Goal: Information Seeking & Learning: Learn about a topic

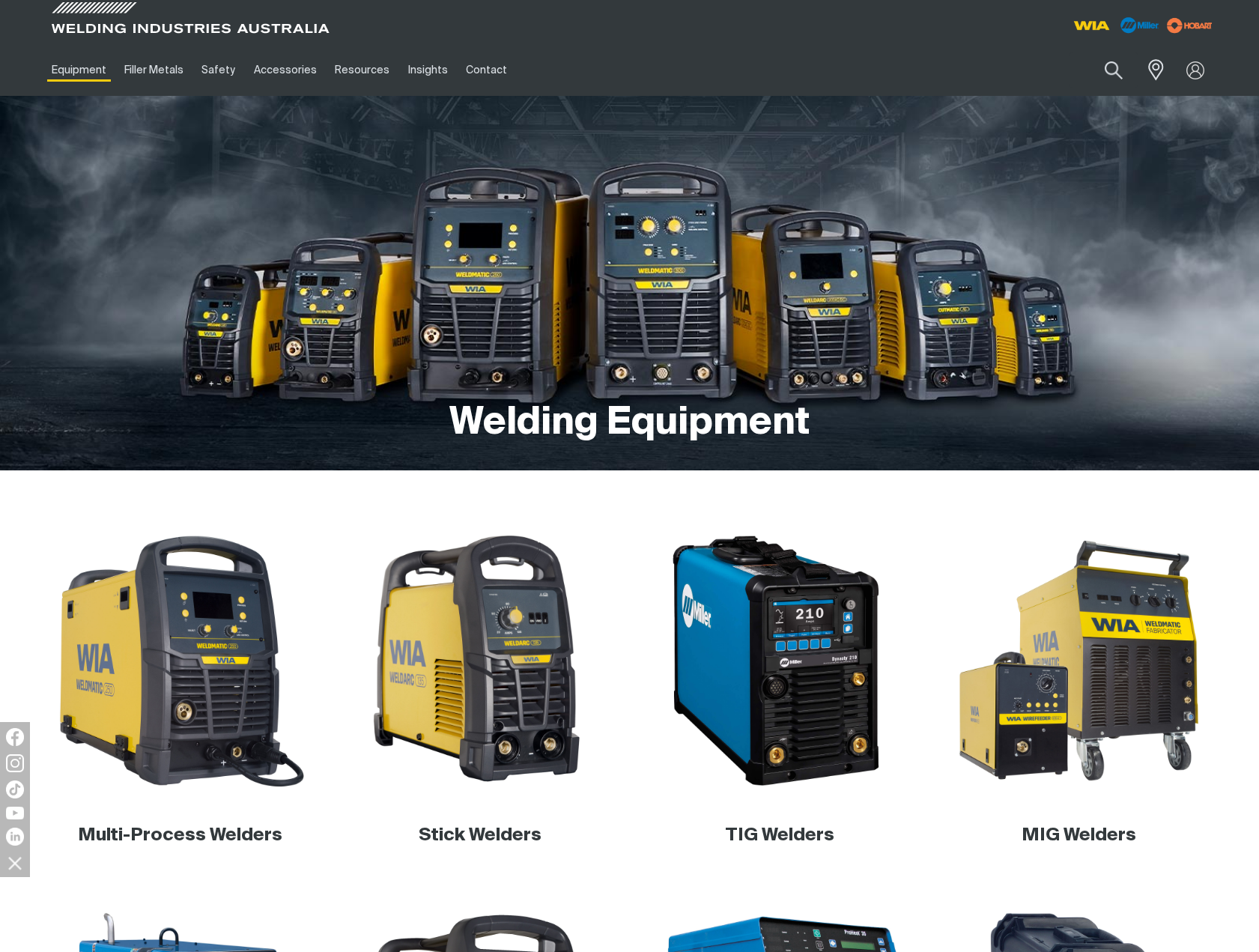
scroll to position [300, 0]
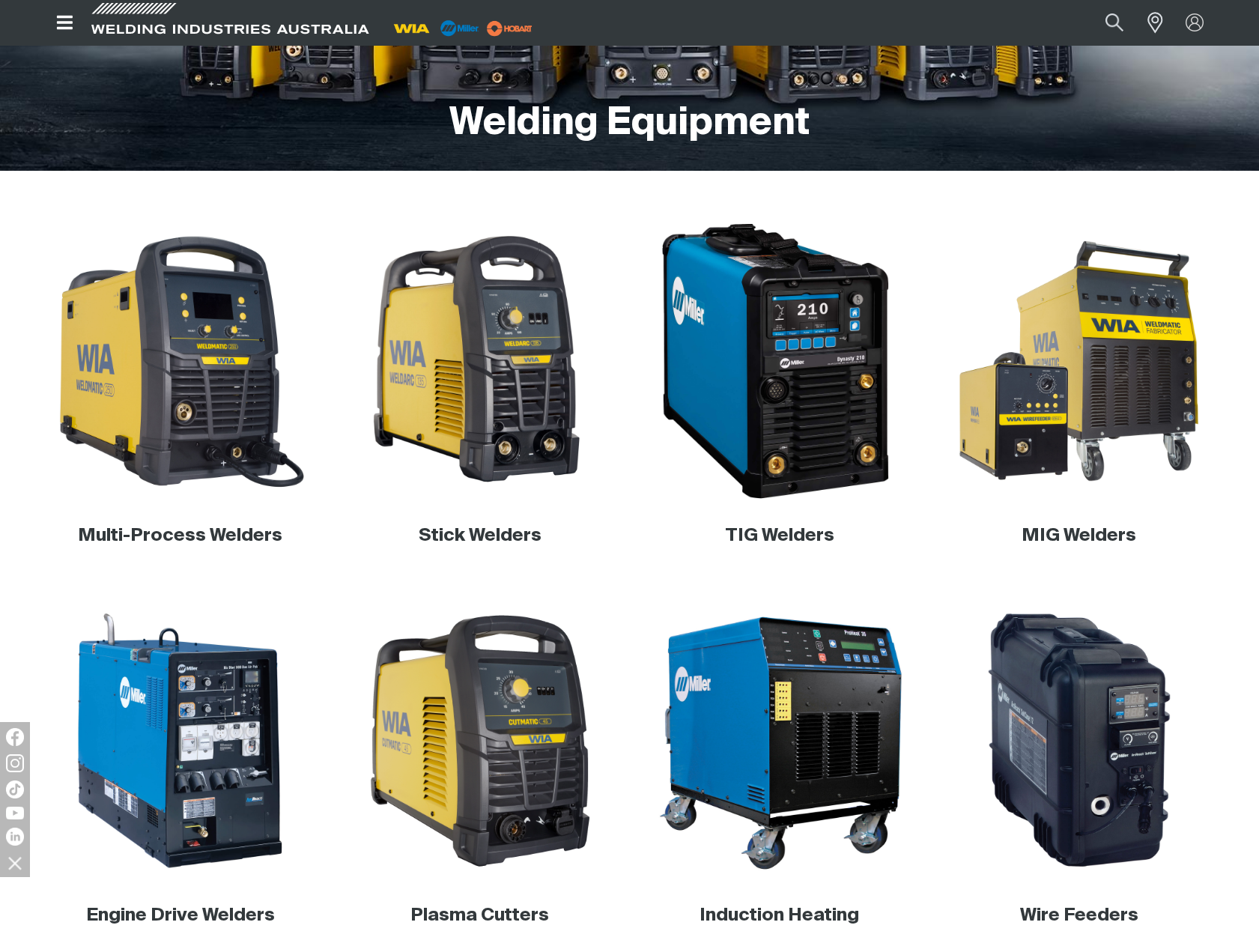
click at [787, 429] on img at bounding box center [779, 361] width 287 height 287
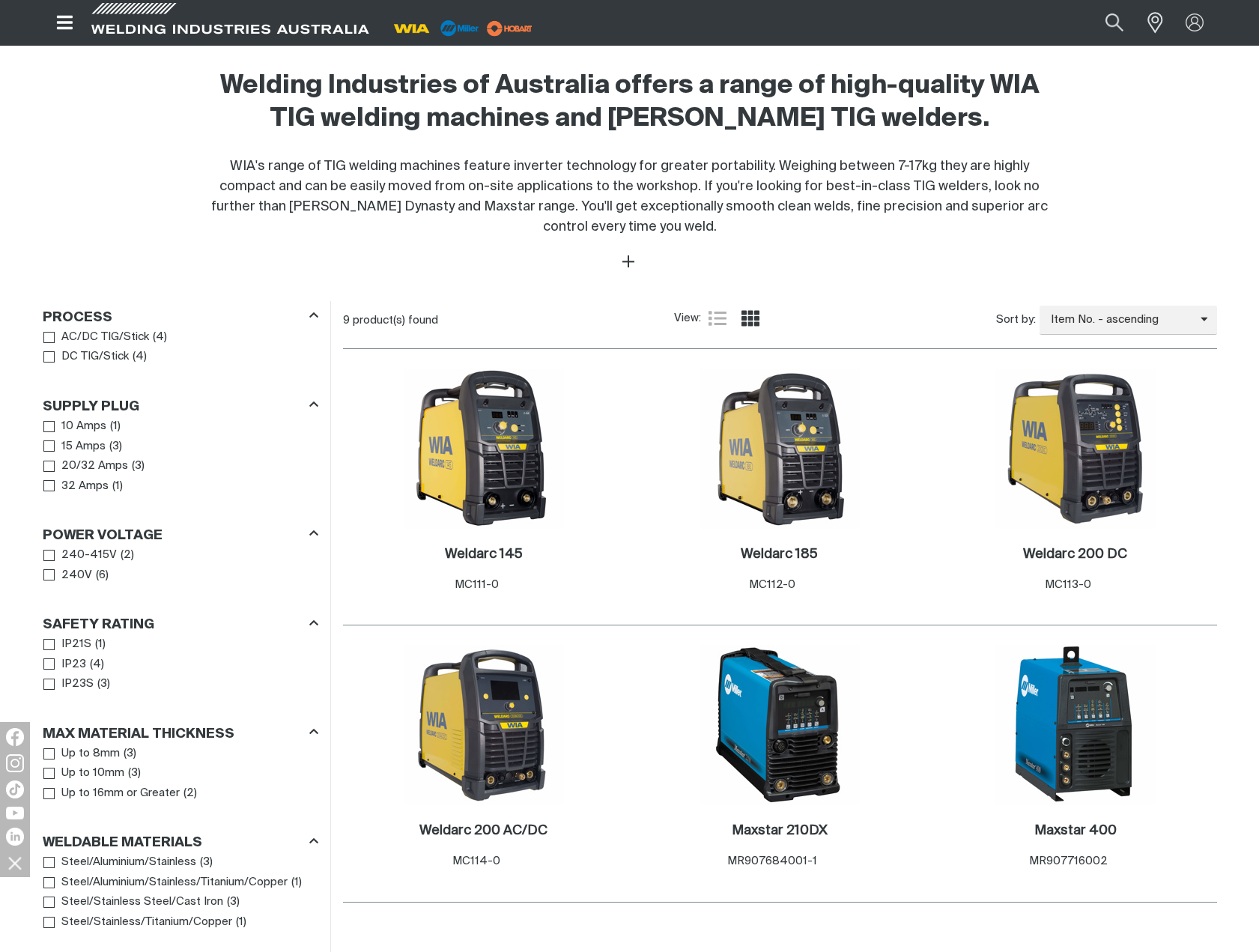
scroll to position [599, 0]
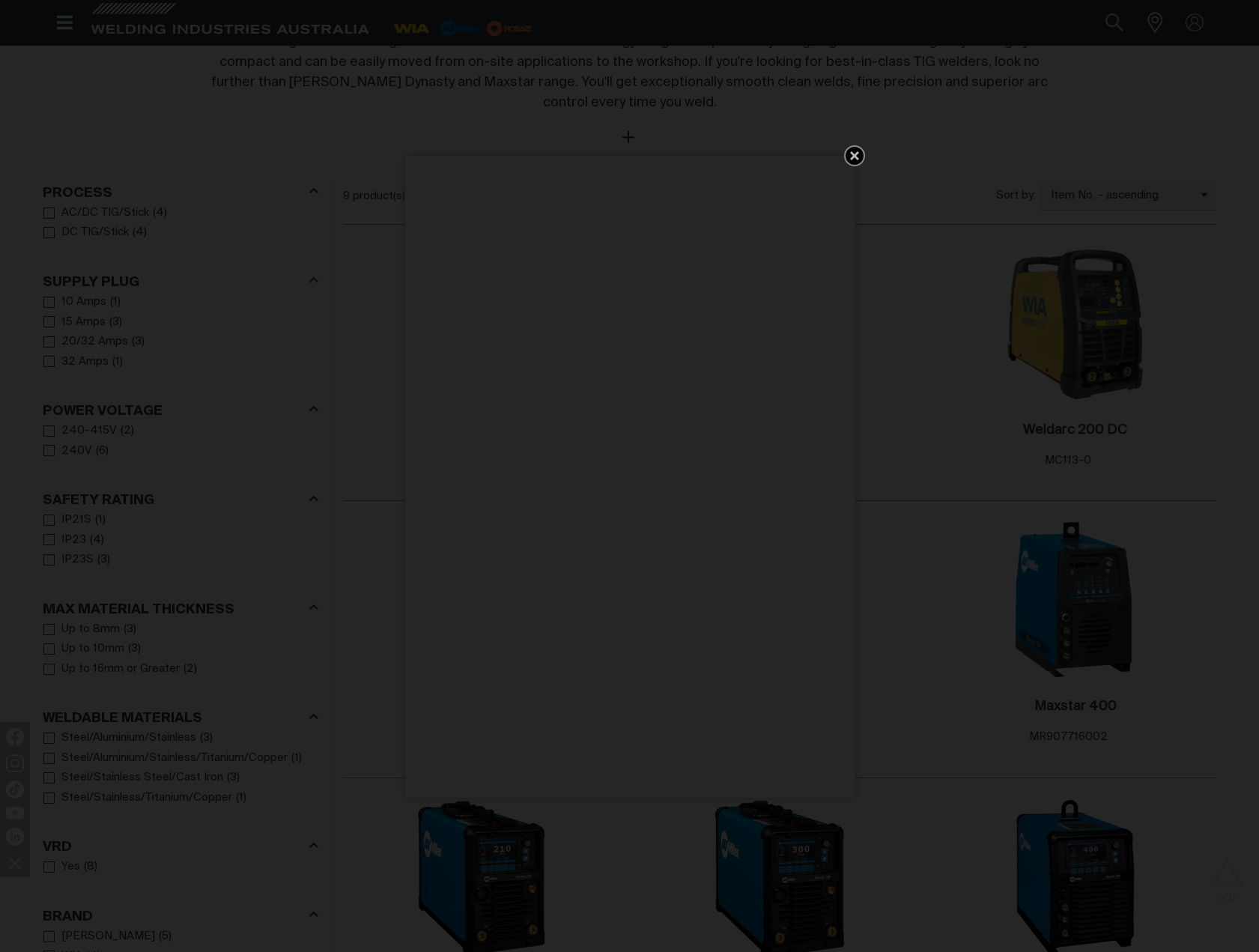
click at [853, 155] on icon "Get 5 WIA Welding Guides Free!" at bounding box center [855, 156] width 9 height 9
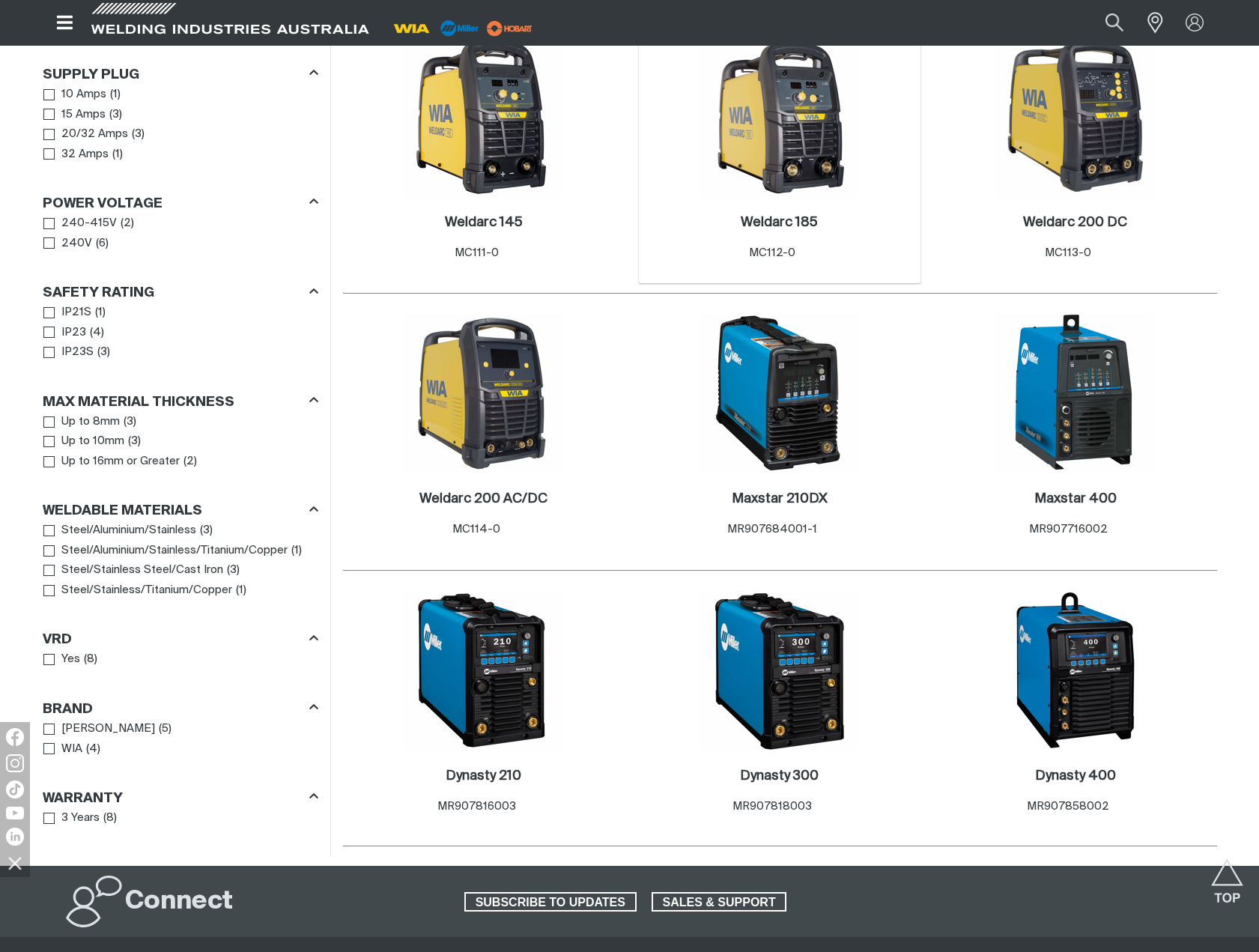
scroll to position [1048, 0]
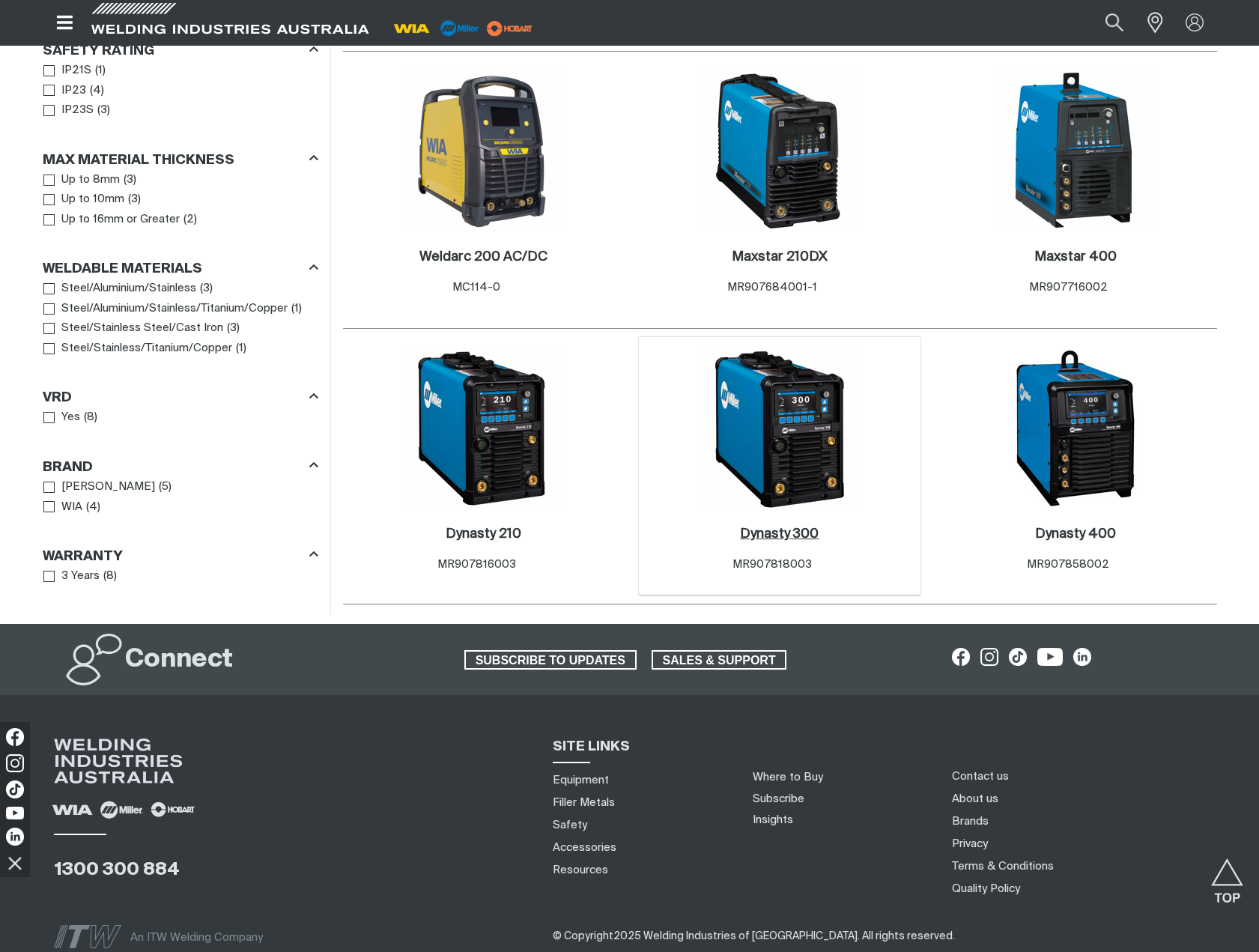
click at [768, 532] on h2 "Dynasty 300 ." at bounding box center [779, 533] width 79 height 13
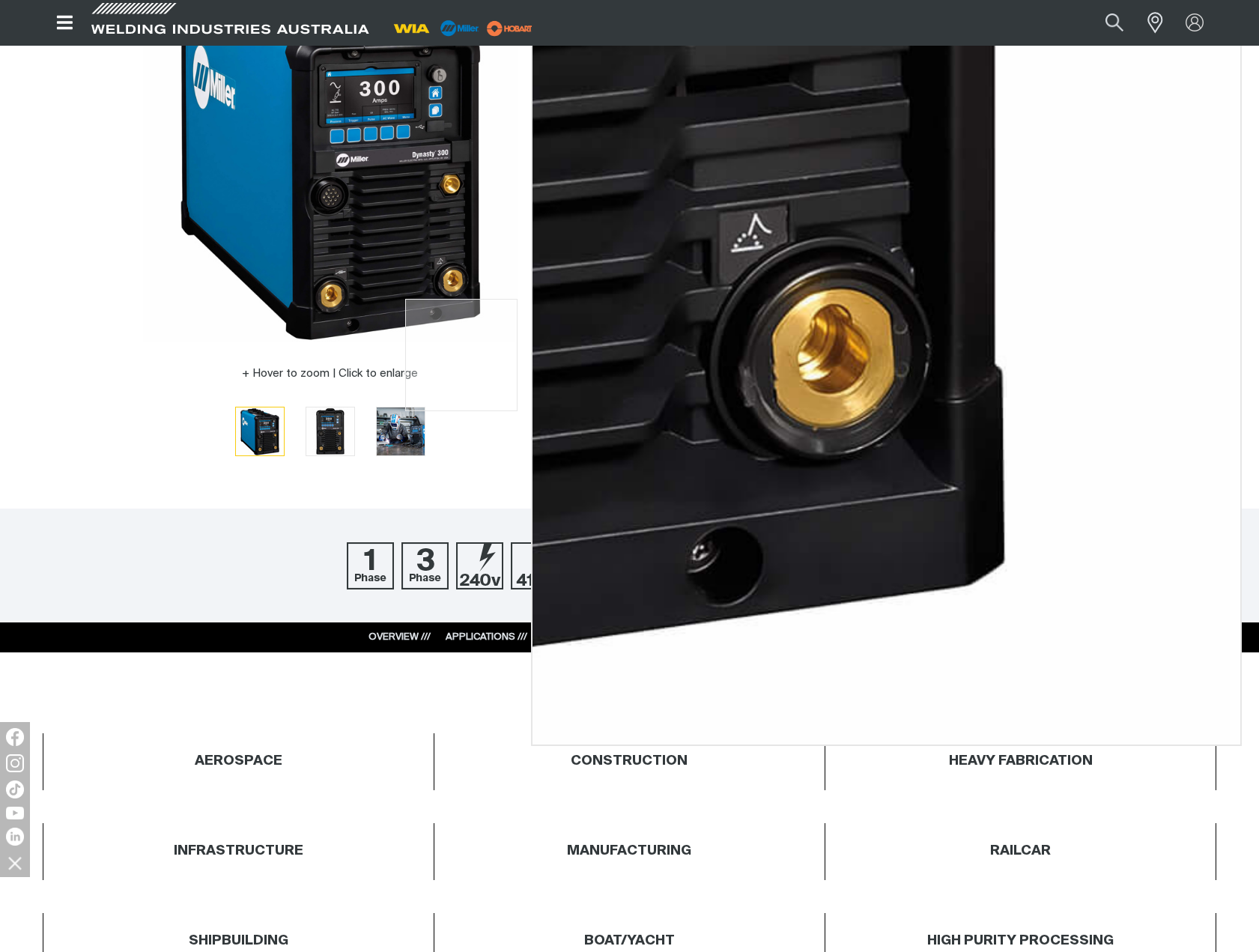
scroll to position [75, 0]
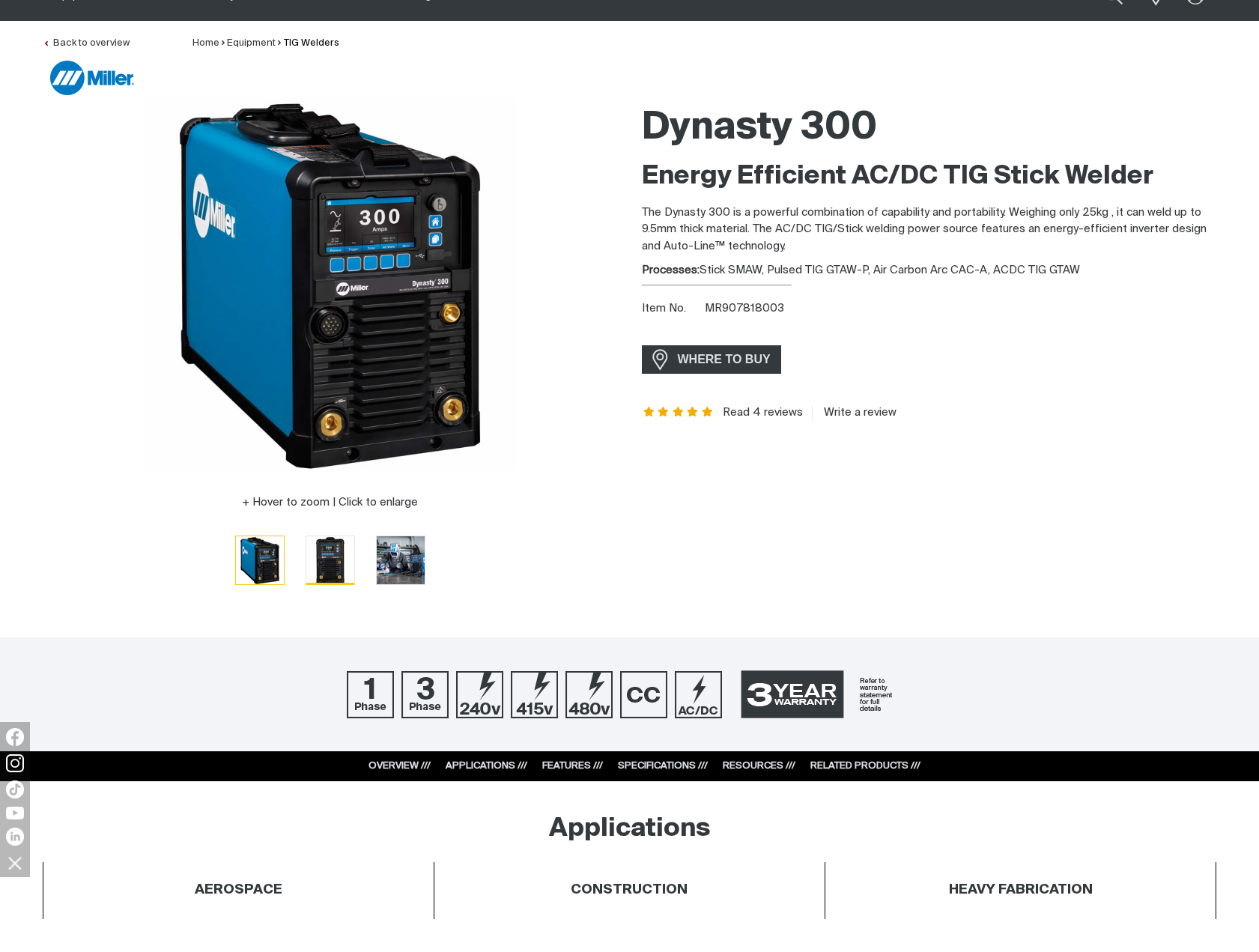
click at [334, 559] on img "Go to slide 2" at bounding box center [330, 560] width 48 height 48
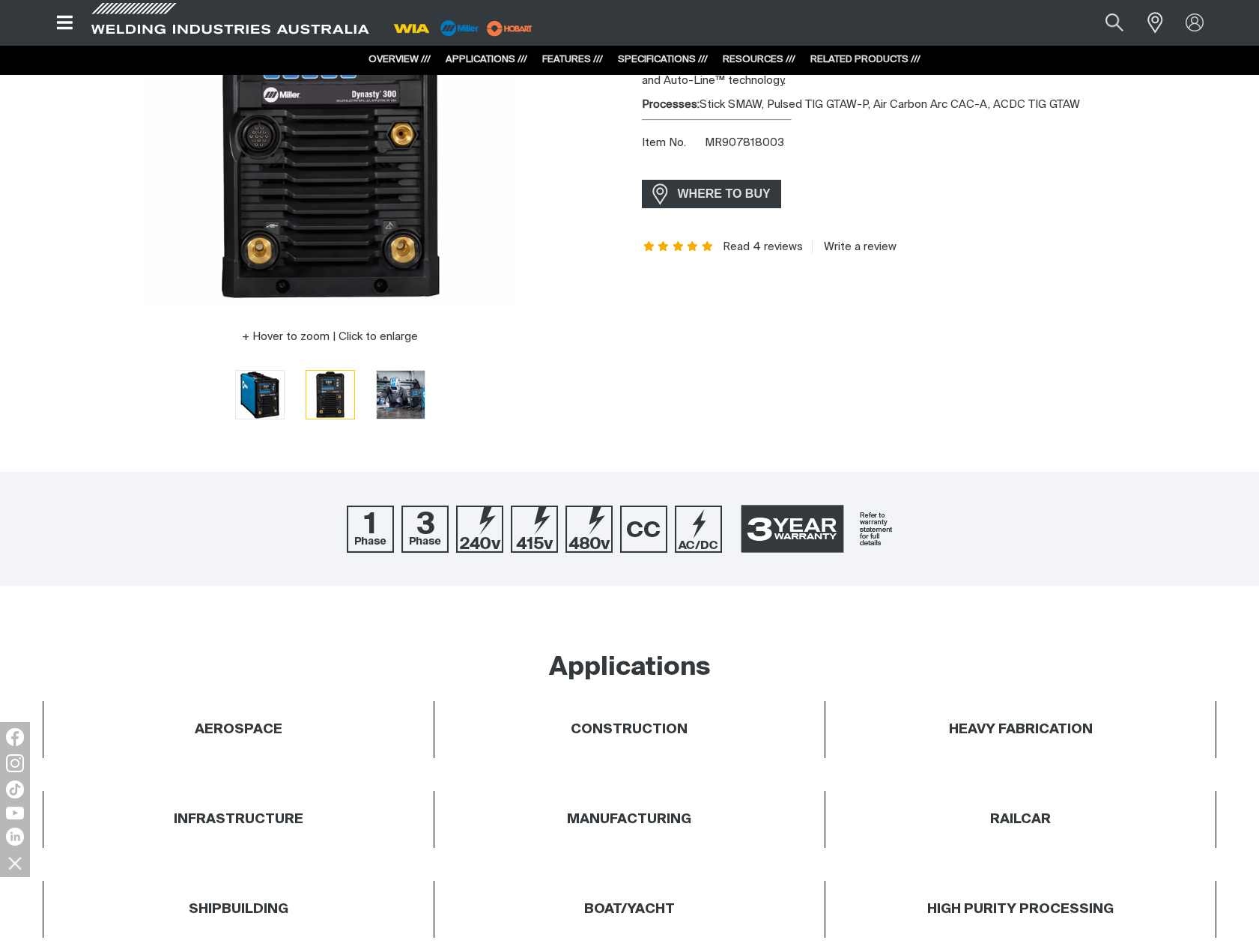
scroll to position [0, 0]
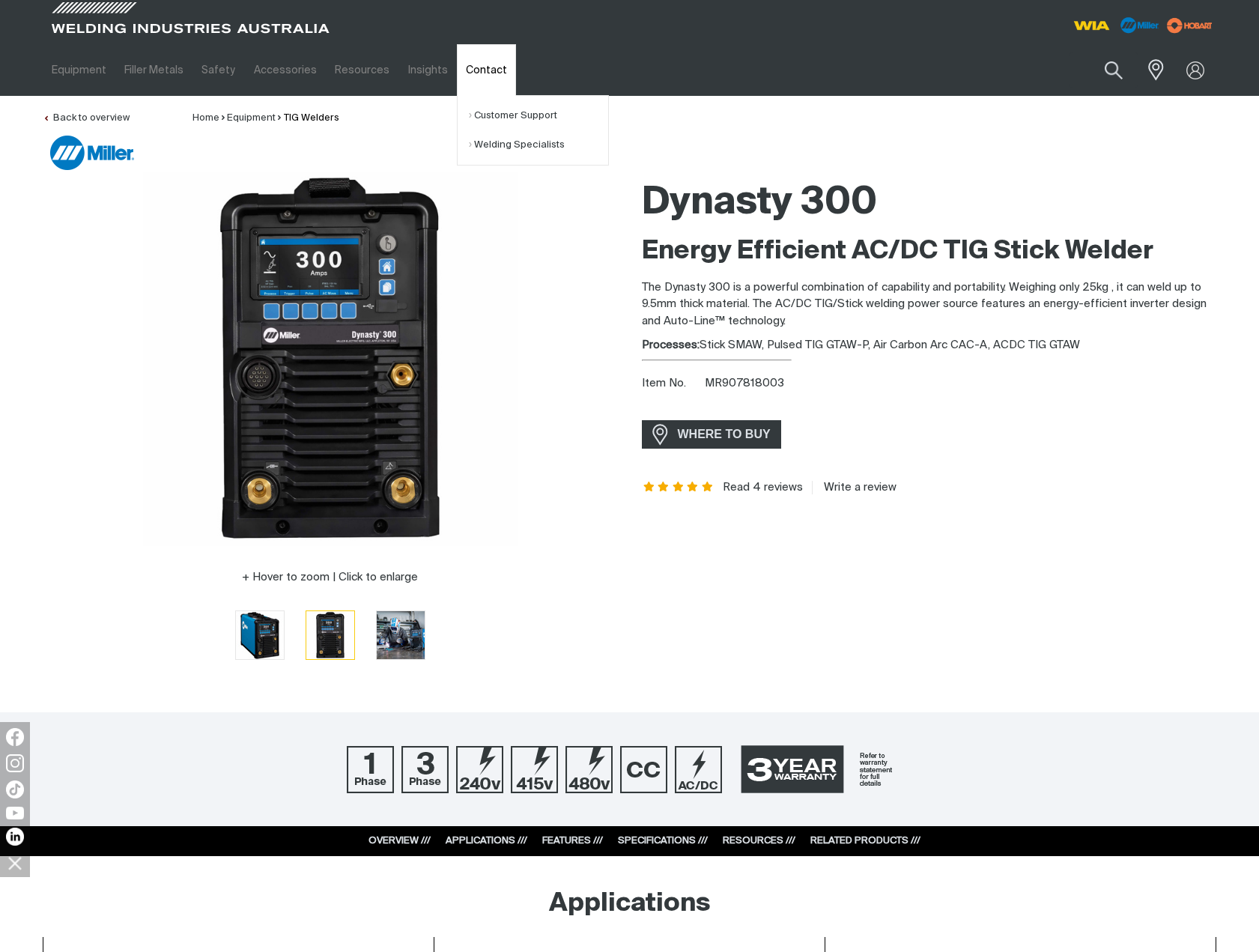
click at [466, 75] on link "Contact" at bounding box center [486, 69] width 59 height 52
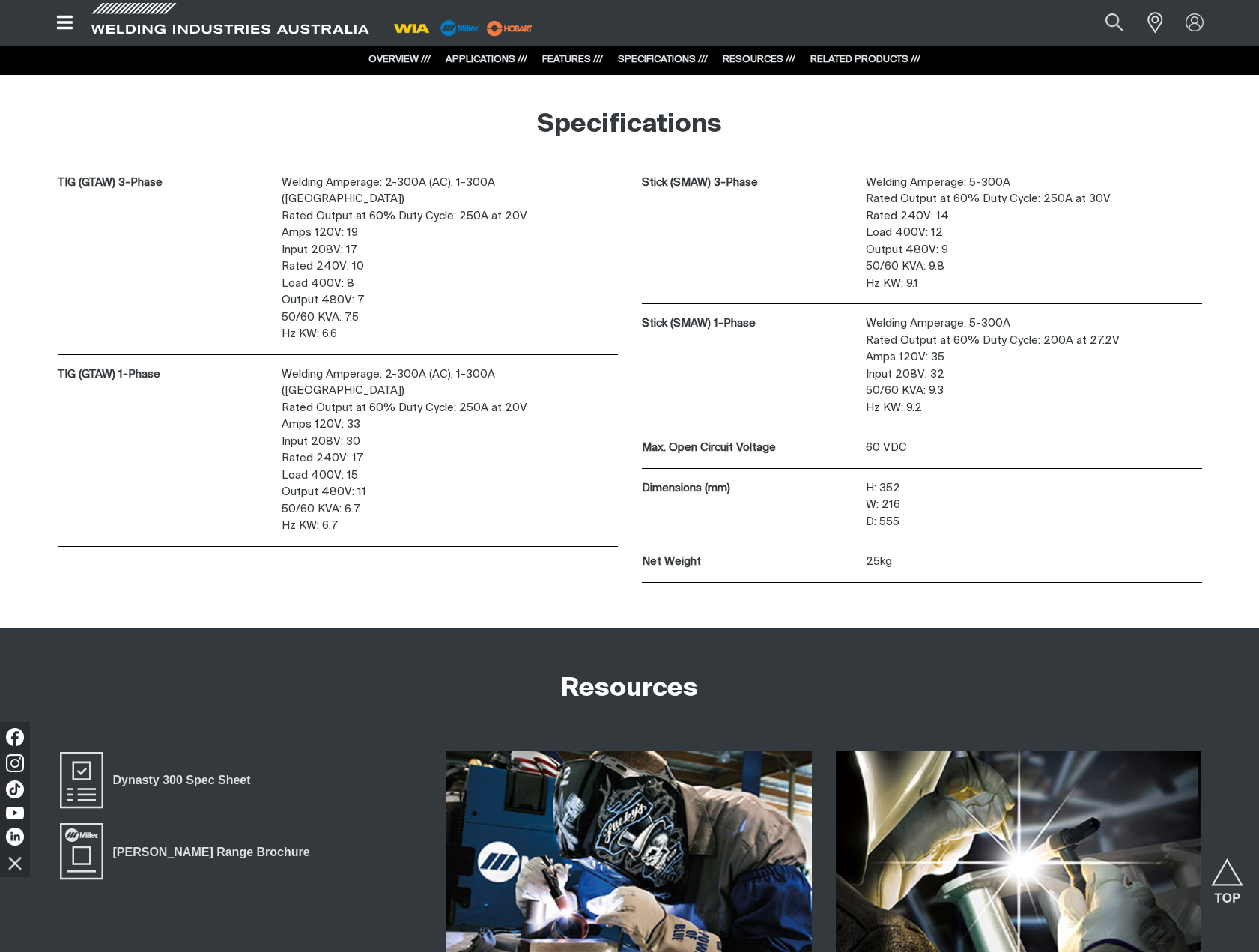
scroll to position [4194, 0]
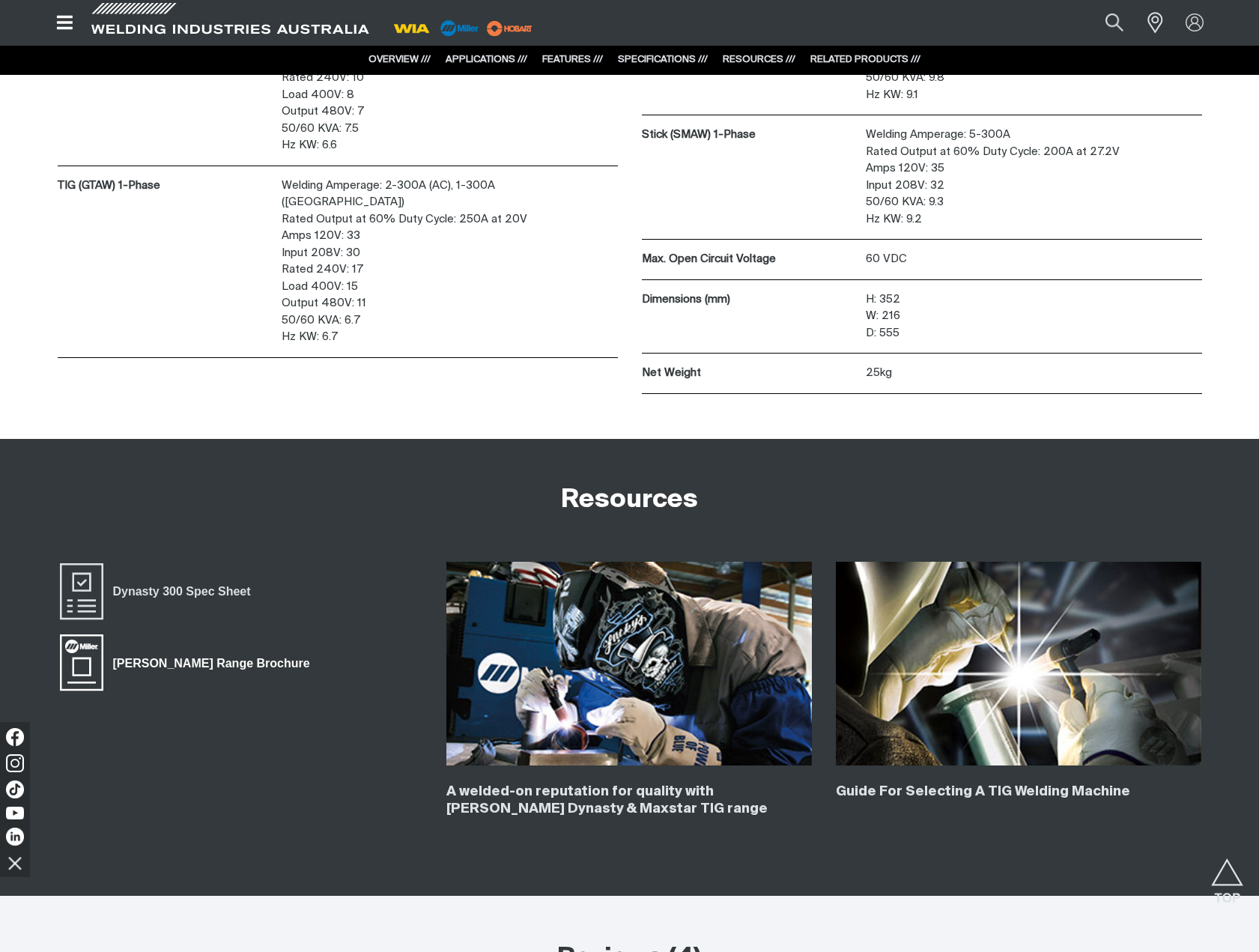
click at [159, 664] on span "[PERSON_NAME] Range Brochure" at bounding box center [211, 663] width 217 height 19
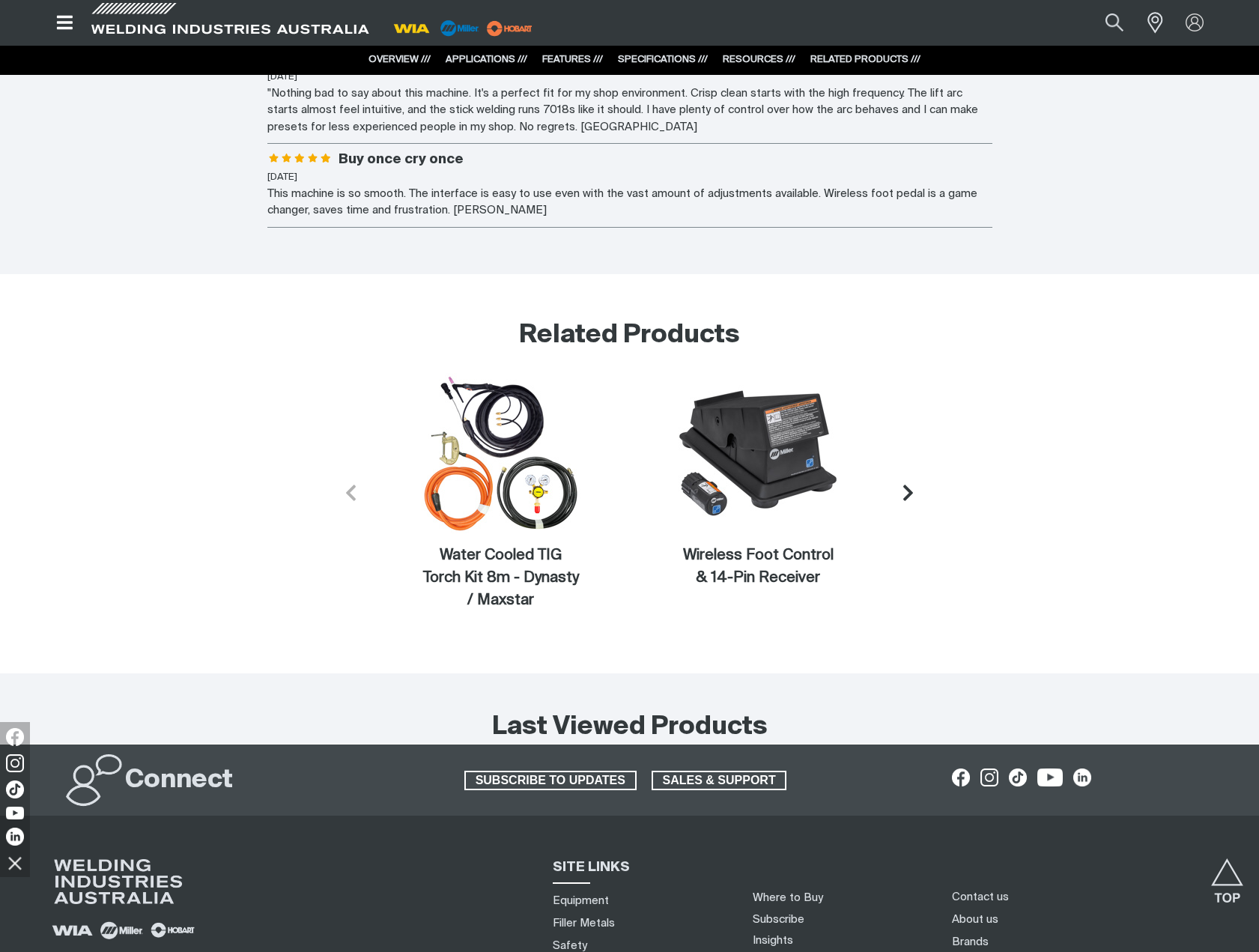
scroll to position [5392, 0]
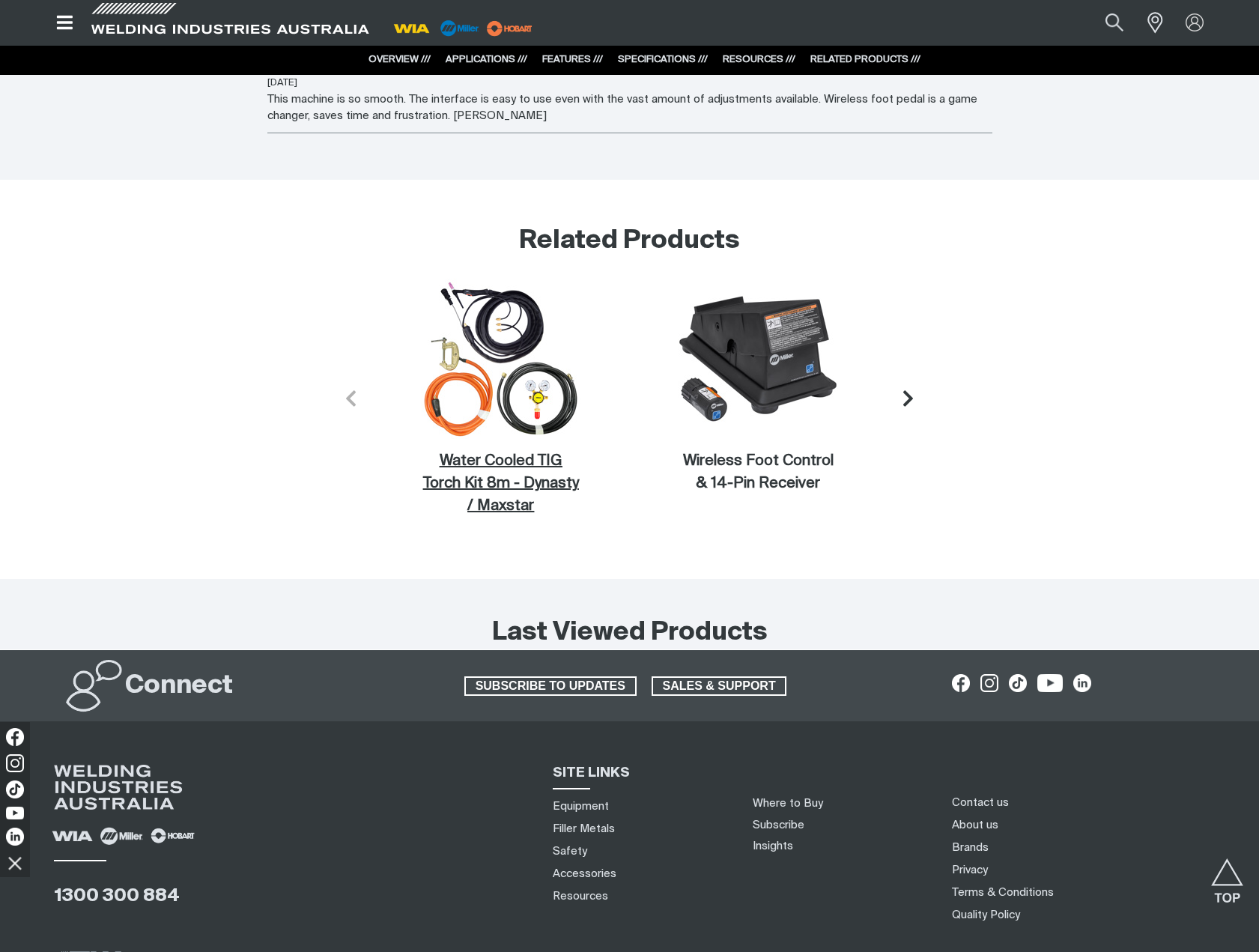
click at [518, 457] on figcaption "Water Cooled TIG Torch Kit 8m - Dynasty / Maxstar" at bounding box center [501, 483] width 160 height 67
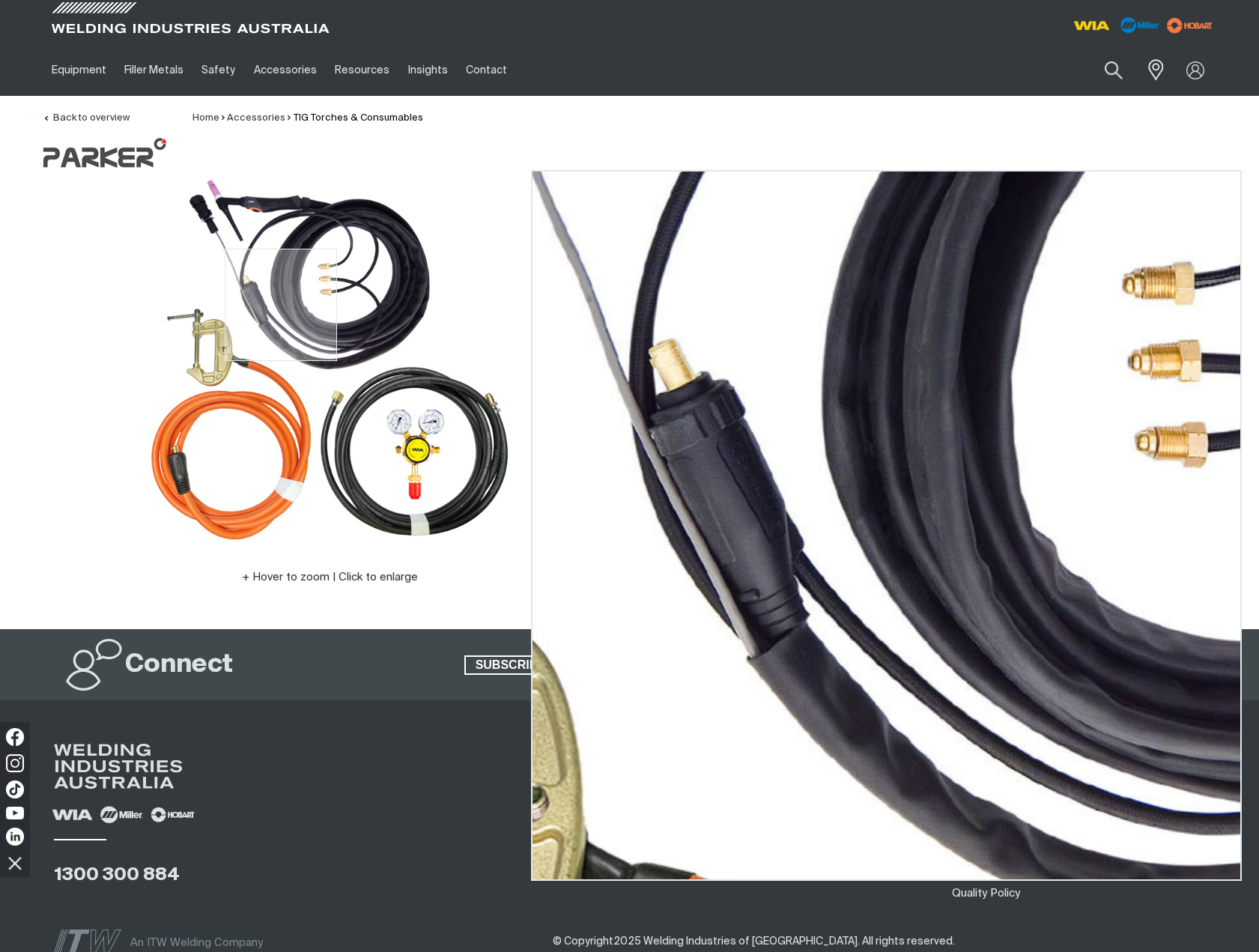
click at [282, 305] on img at bounding box center [330, 359] width 374 height 374
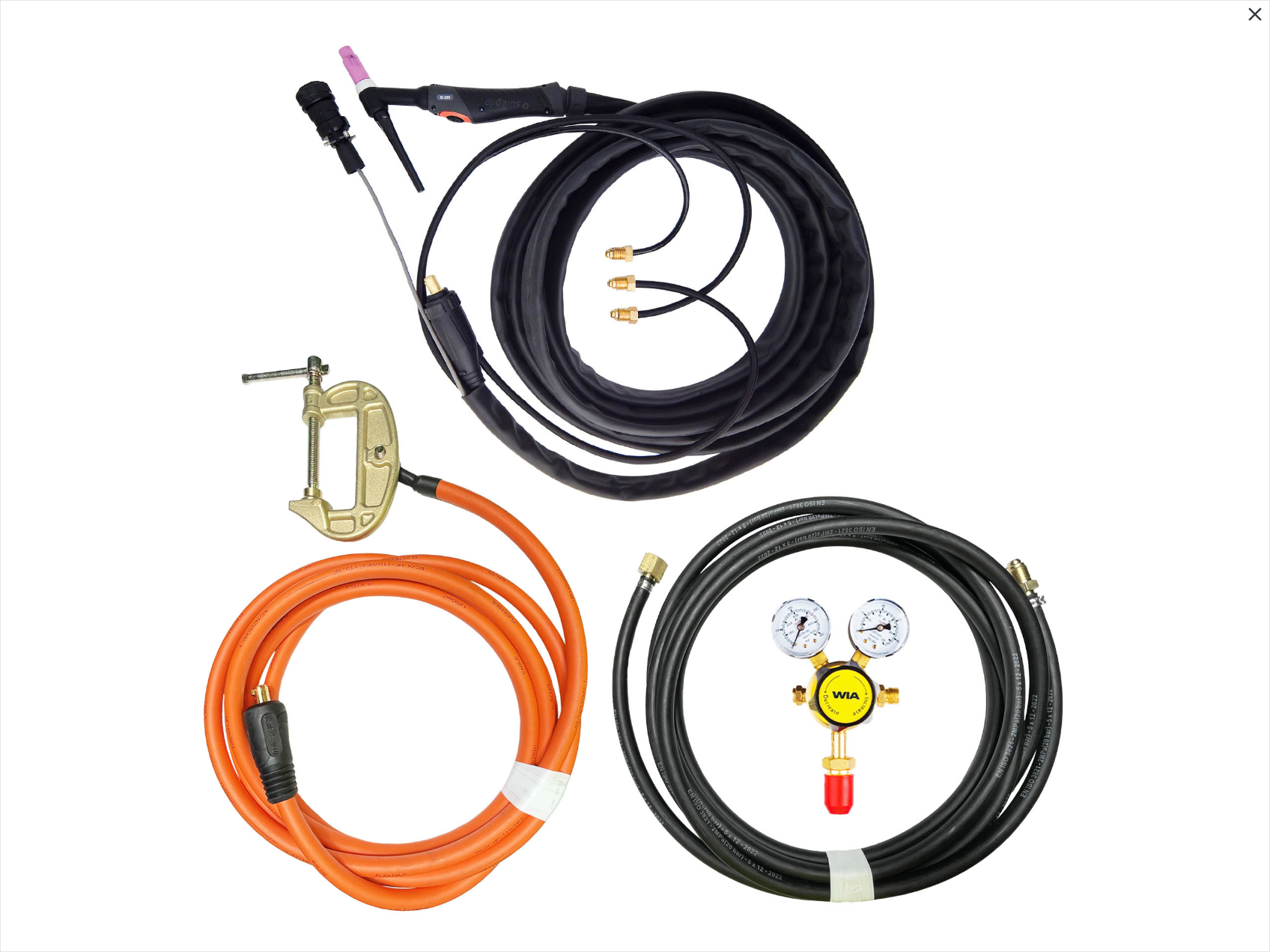
click at [516, 358] on img at bounding box center [635, 476] width 903 height 903
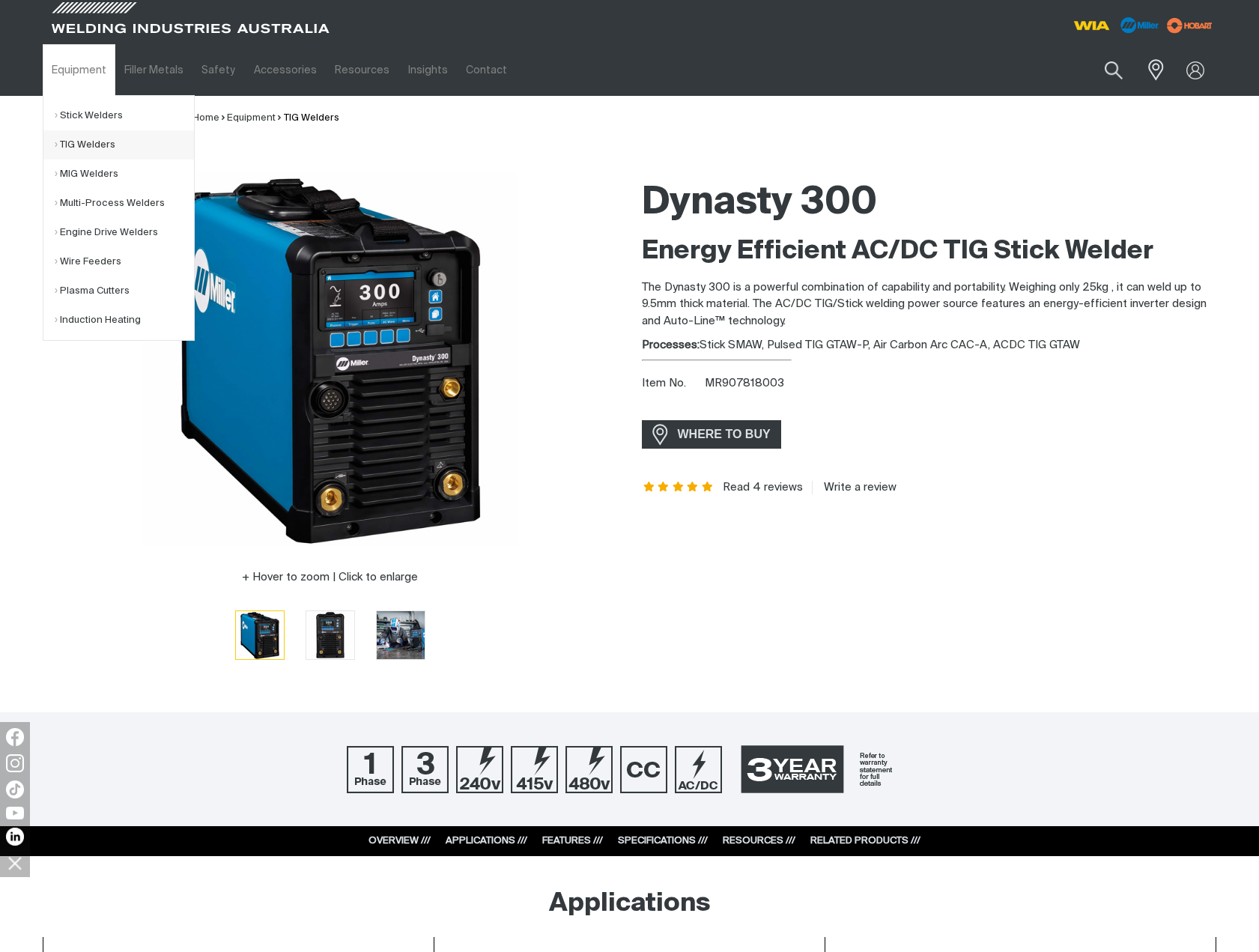
click at [80, 144] on link "TIG Welders" at bounding box center [124, 145] width 139 height 29
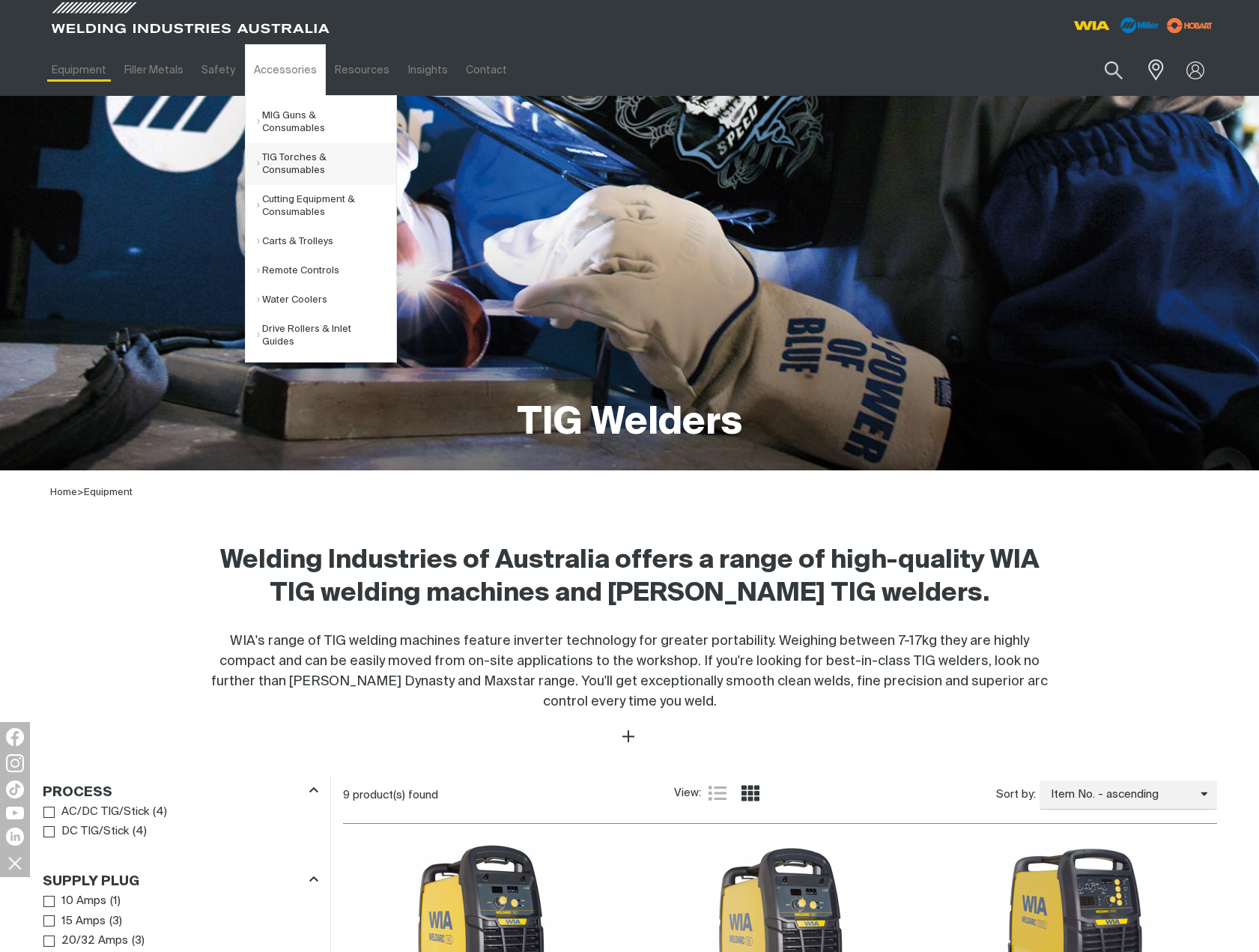
click at [278, 145] on link "TIG Torches & Consumables" at bounding box center [326, 164] width 139 height 42
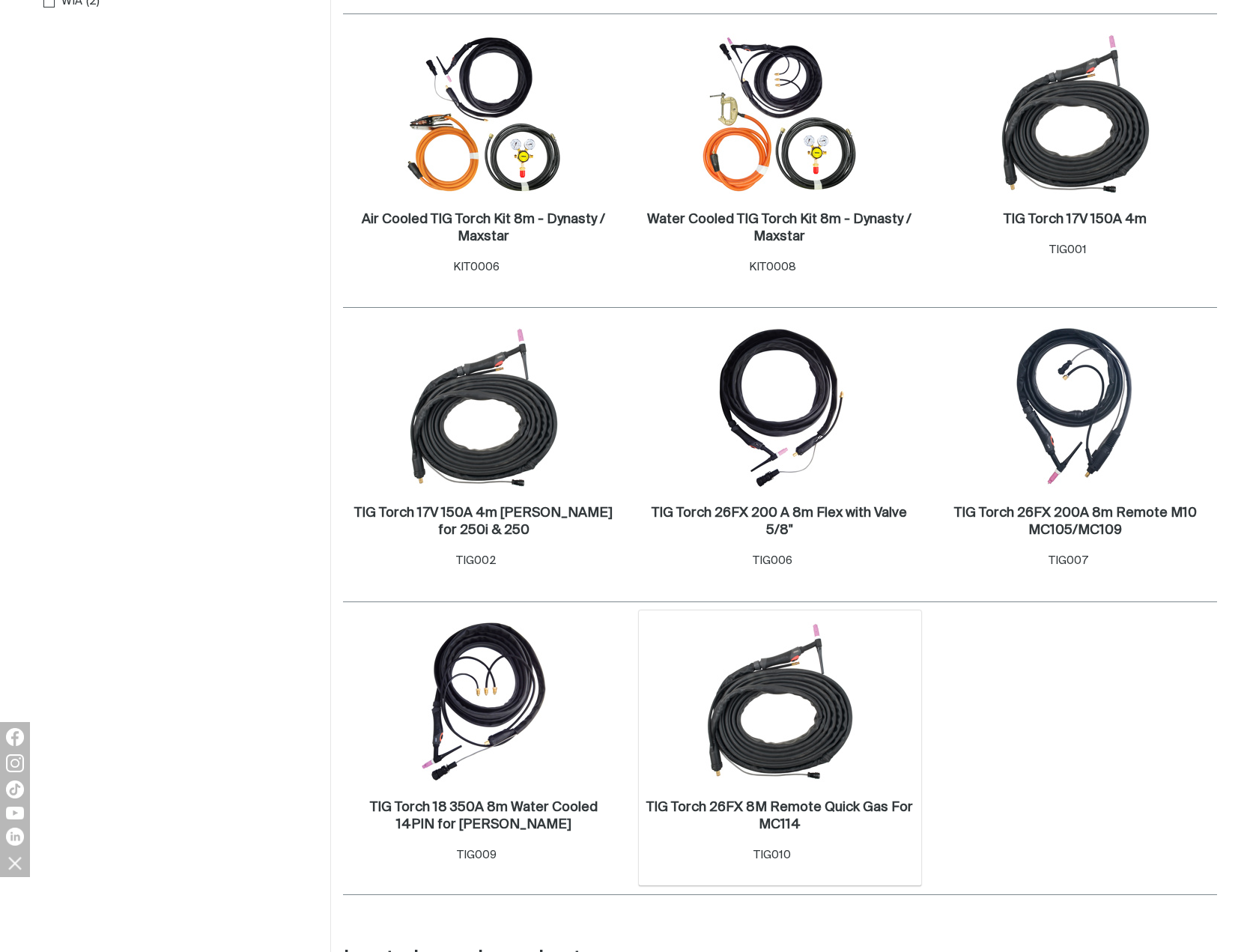
scroll to position [300, 0]
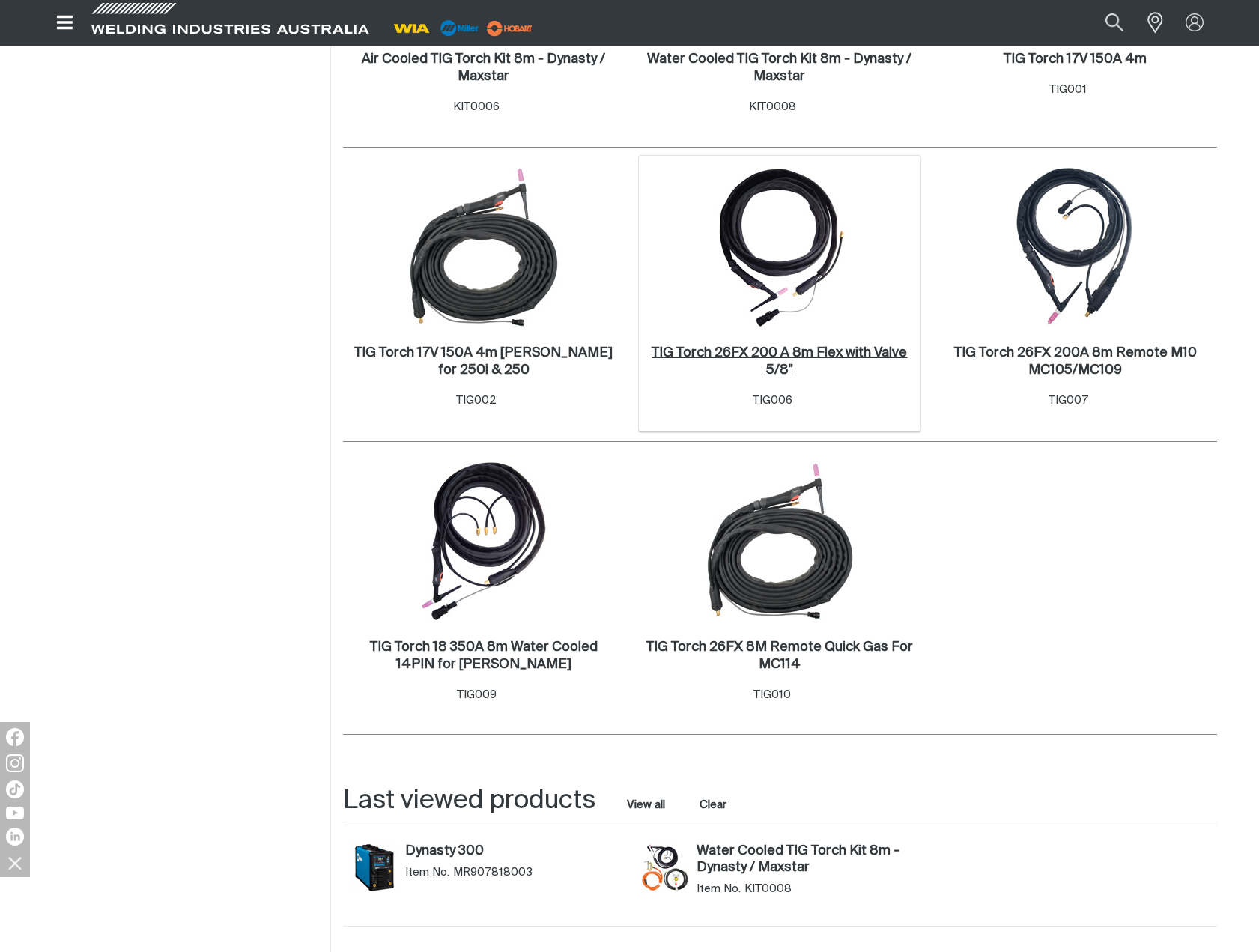
click at [764, 345] on link "TIG Torch 26FX 200 A 8m Flex with Valve 5/8" ." at bounding box center [779, 361] width 267 height 34
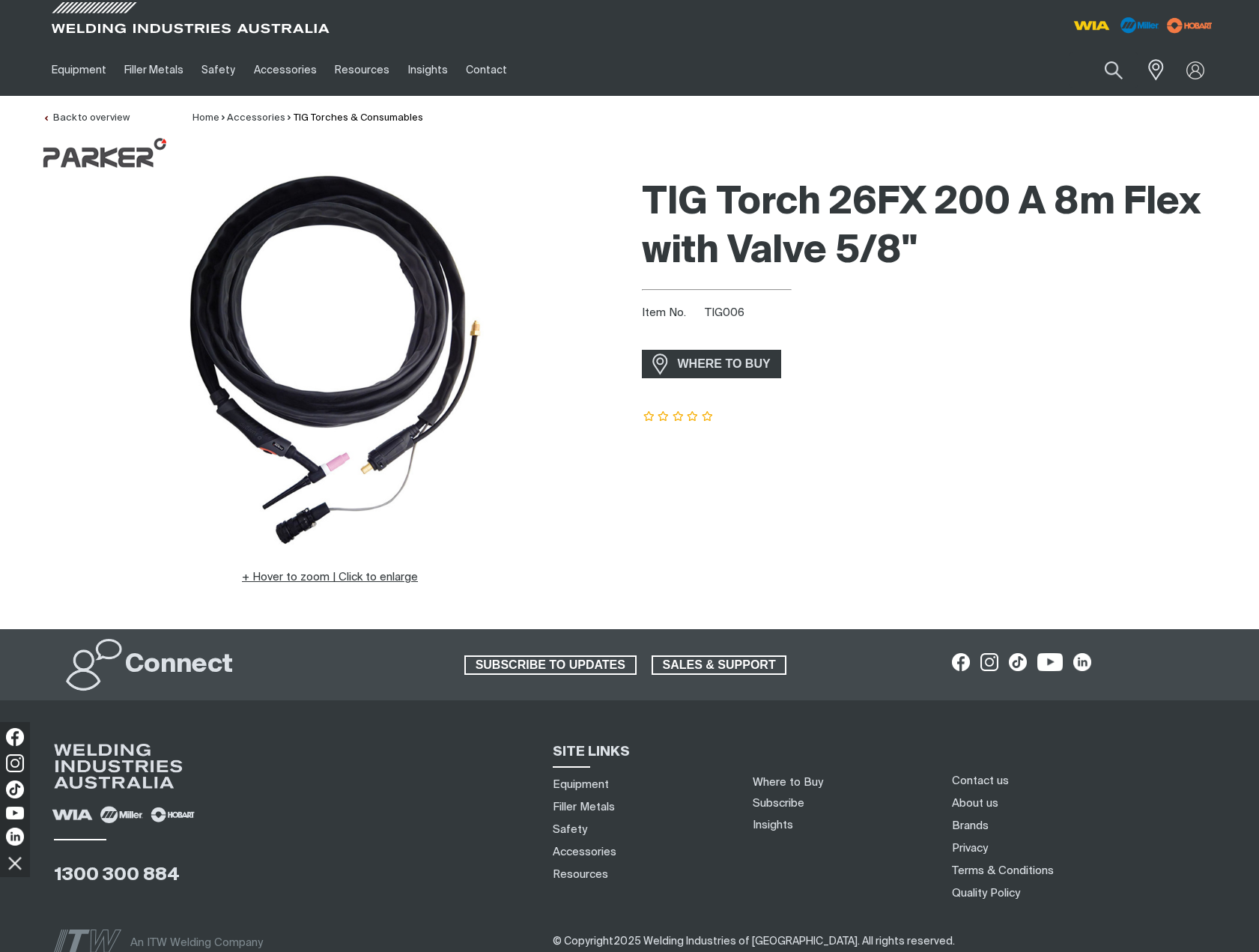
click at [287, 578] on button "Hover to zoom | Click to enlarge" at bounding box center [330, 577] width 194 height 18
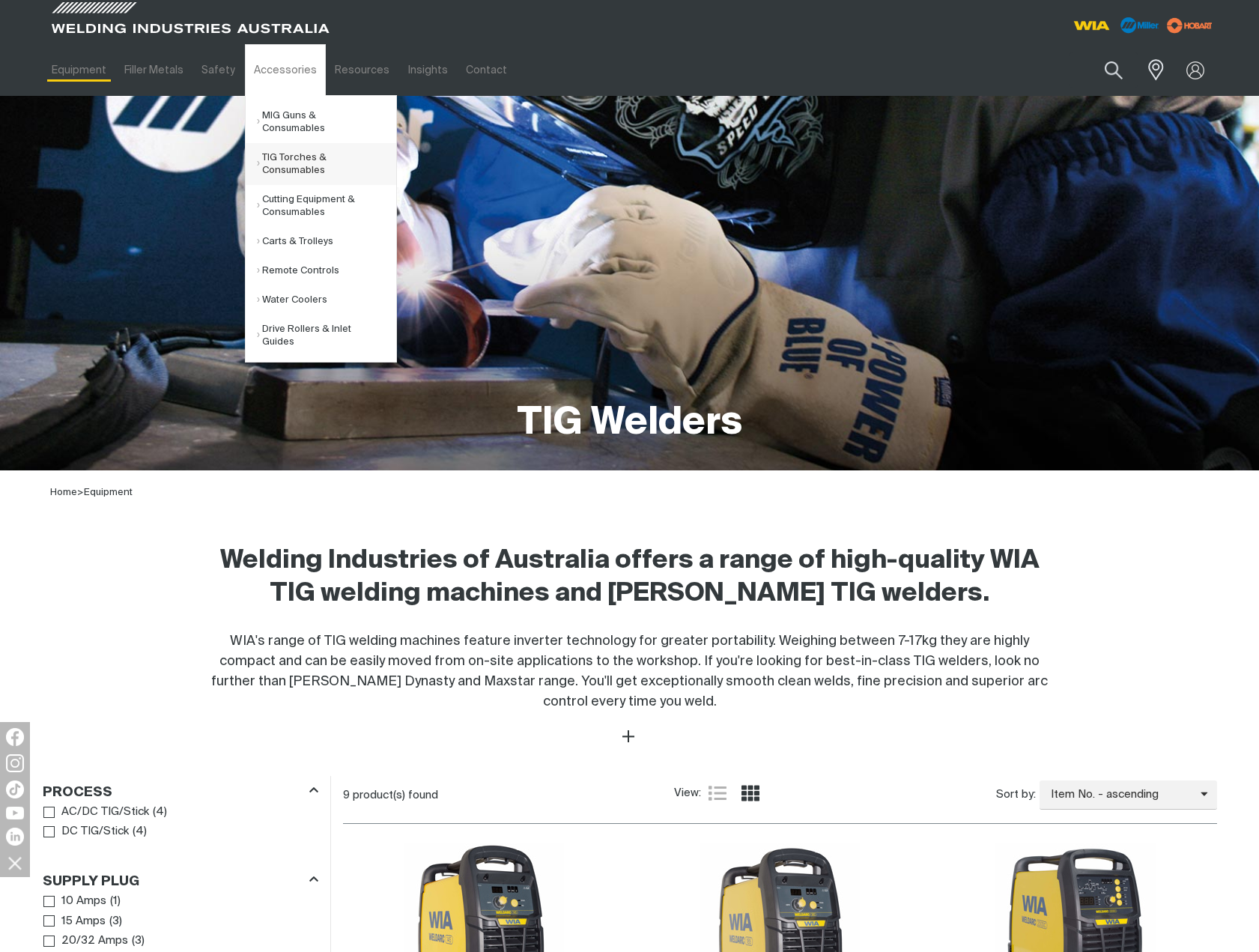
click at [257, 148] on link "TIG Torches & Consumables" at bounding box center [326, 164] width 139 height 42
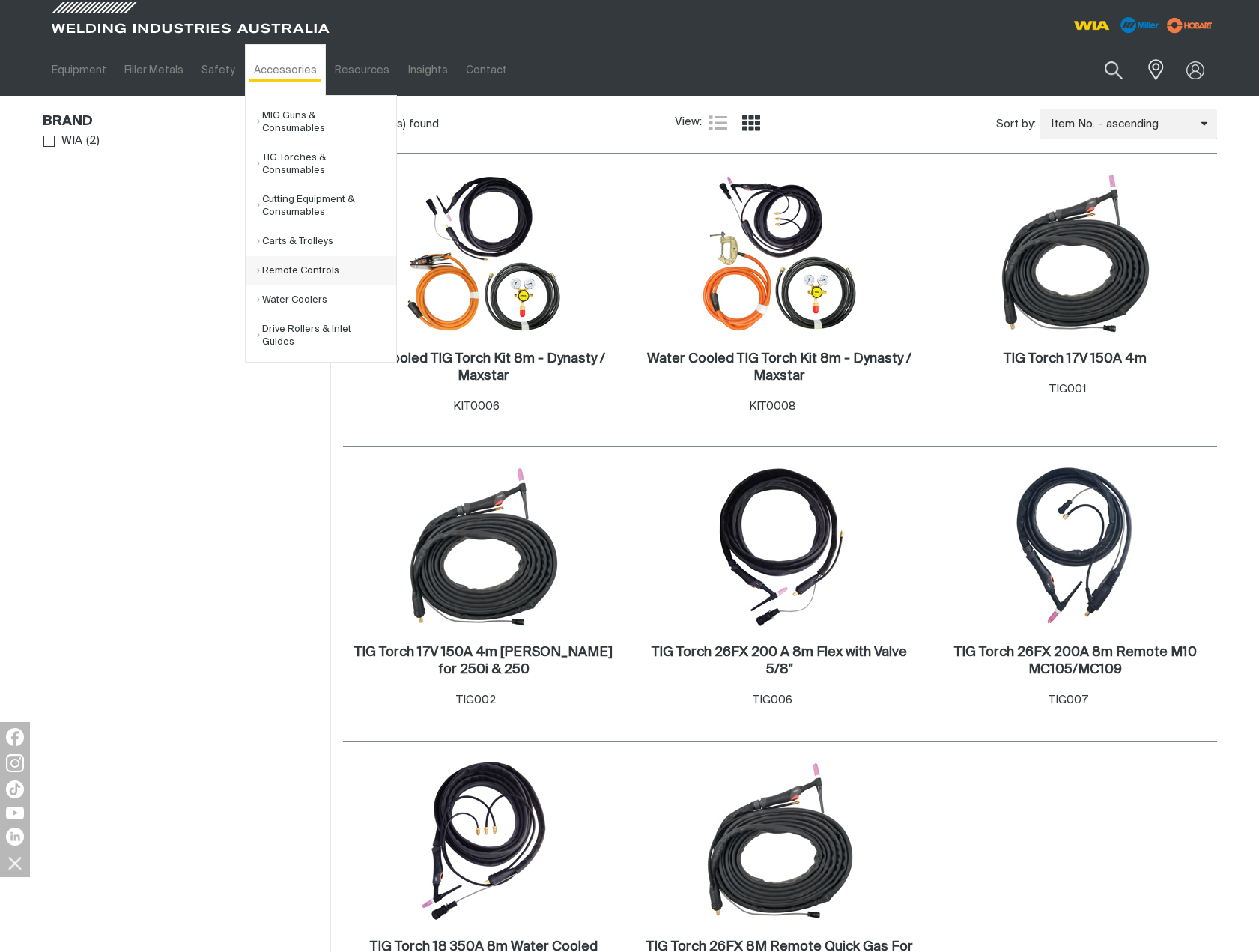
click at [278, 256] on link "Remote Controls" at bounding box center [326, 270] width 139 height 29
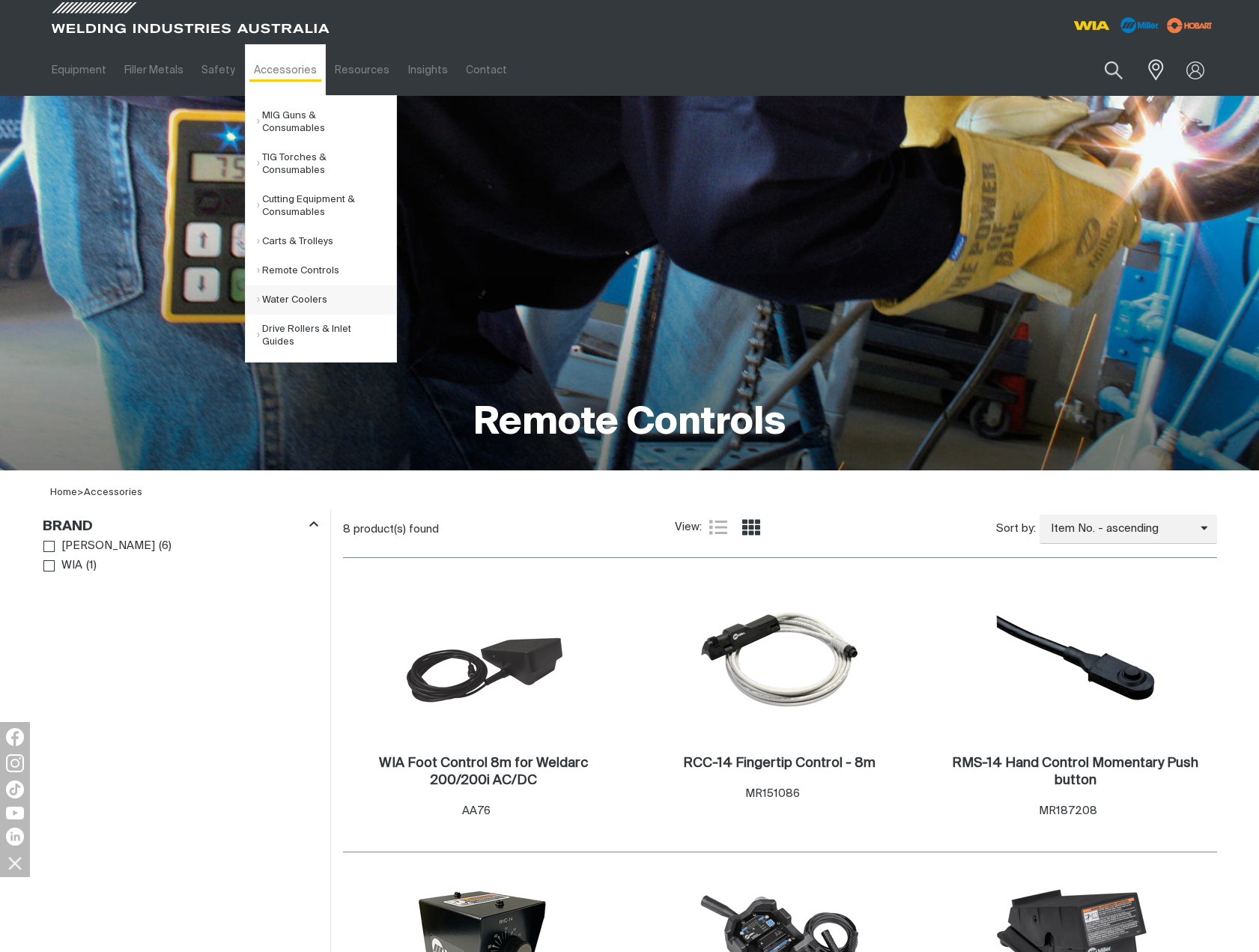
click at [289, 286] on link "Water Coolers" at bounding box center [326, 299] width 139 height 29
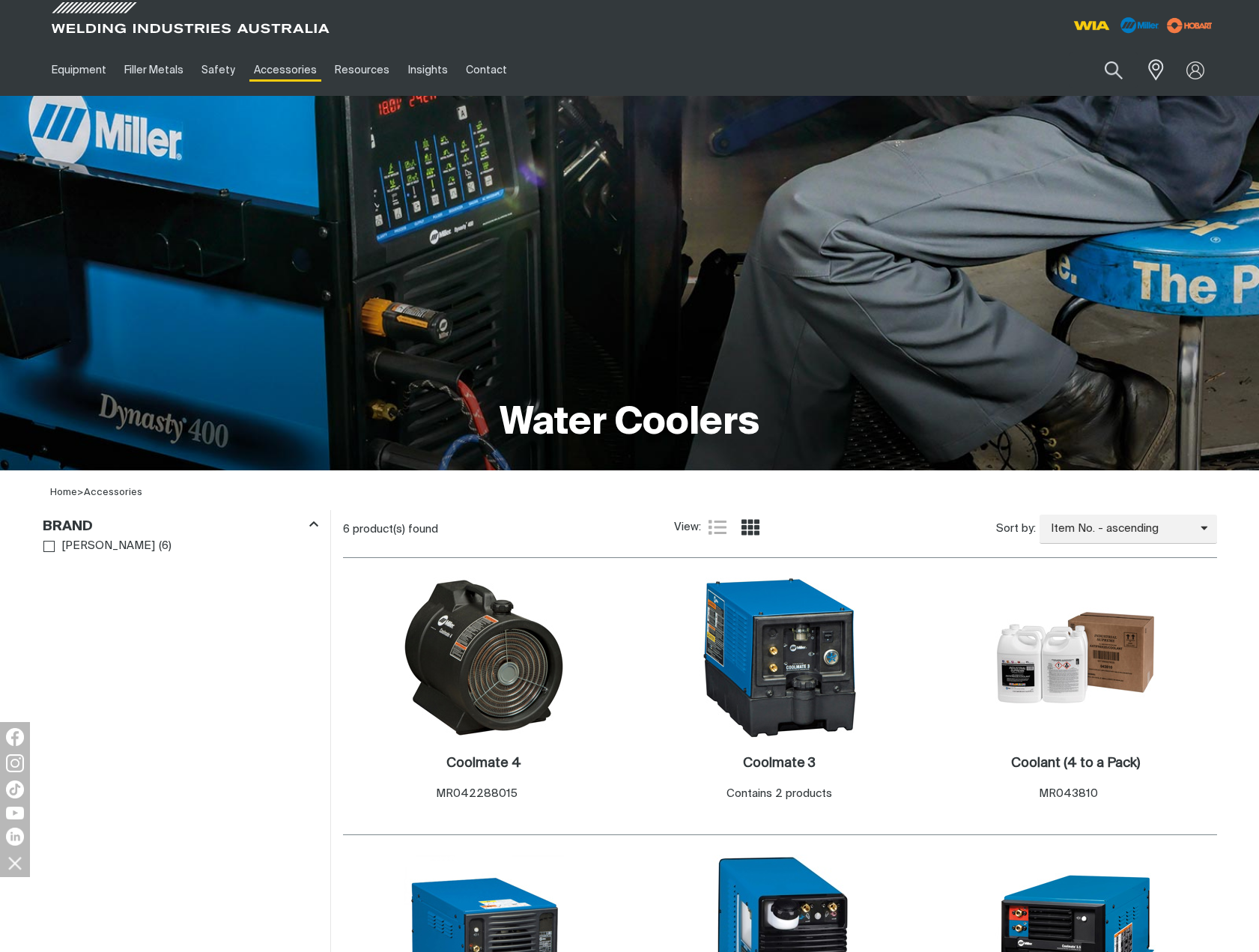
scroll to position [300, 0]
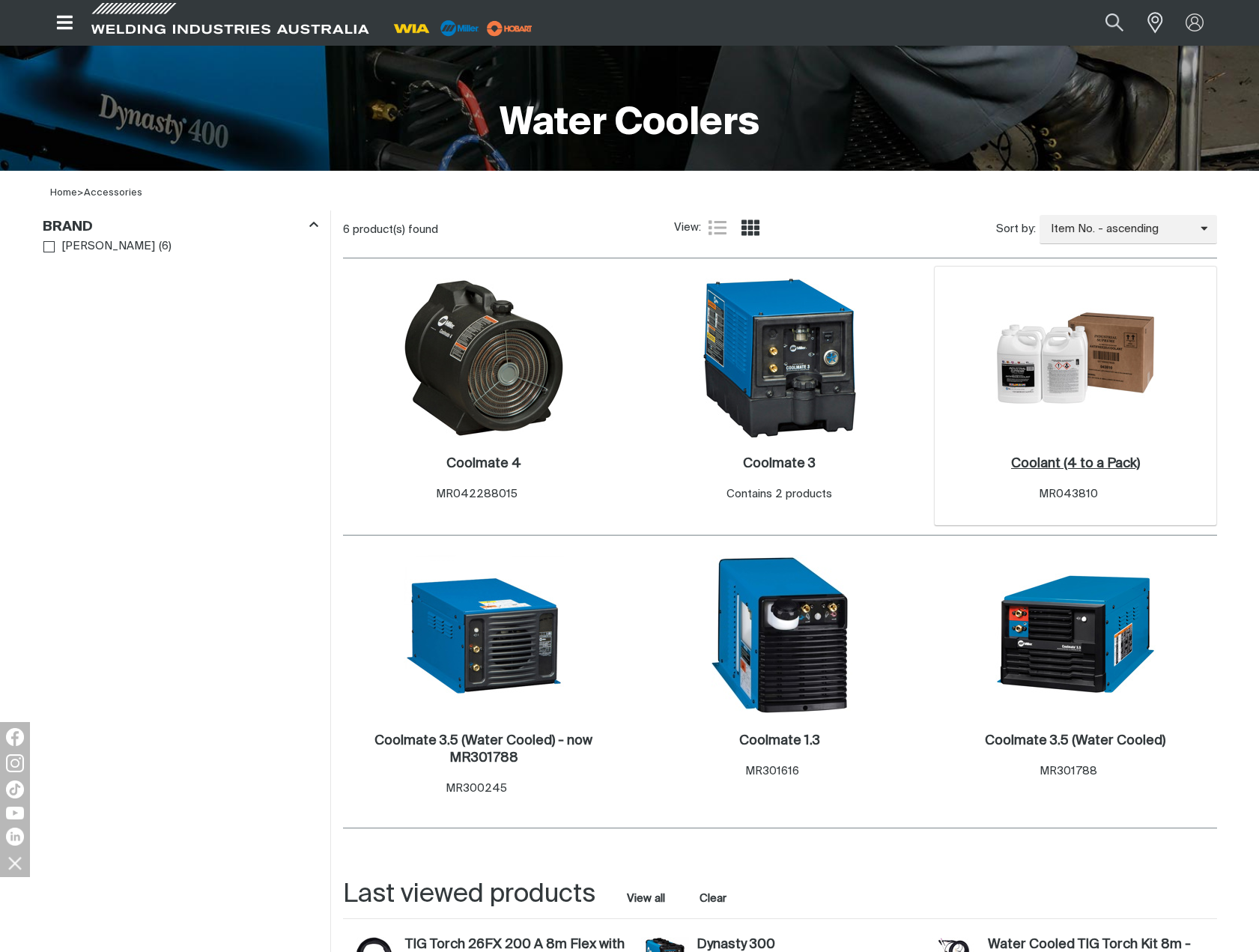
click at [1066, 465] on h2 "Coolant (4 to a Pack) ." at bounding box center [1075, 463] width 129 height 13
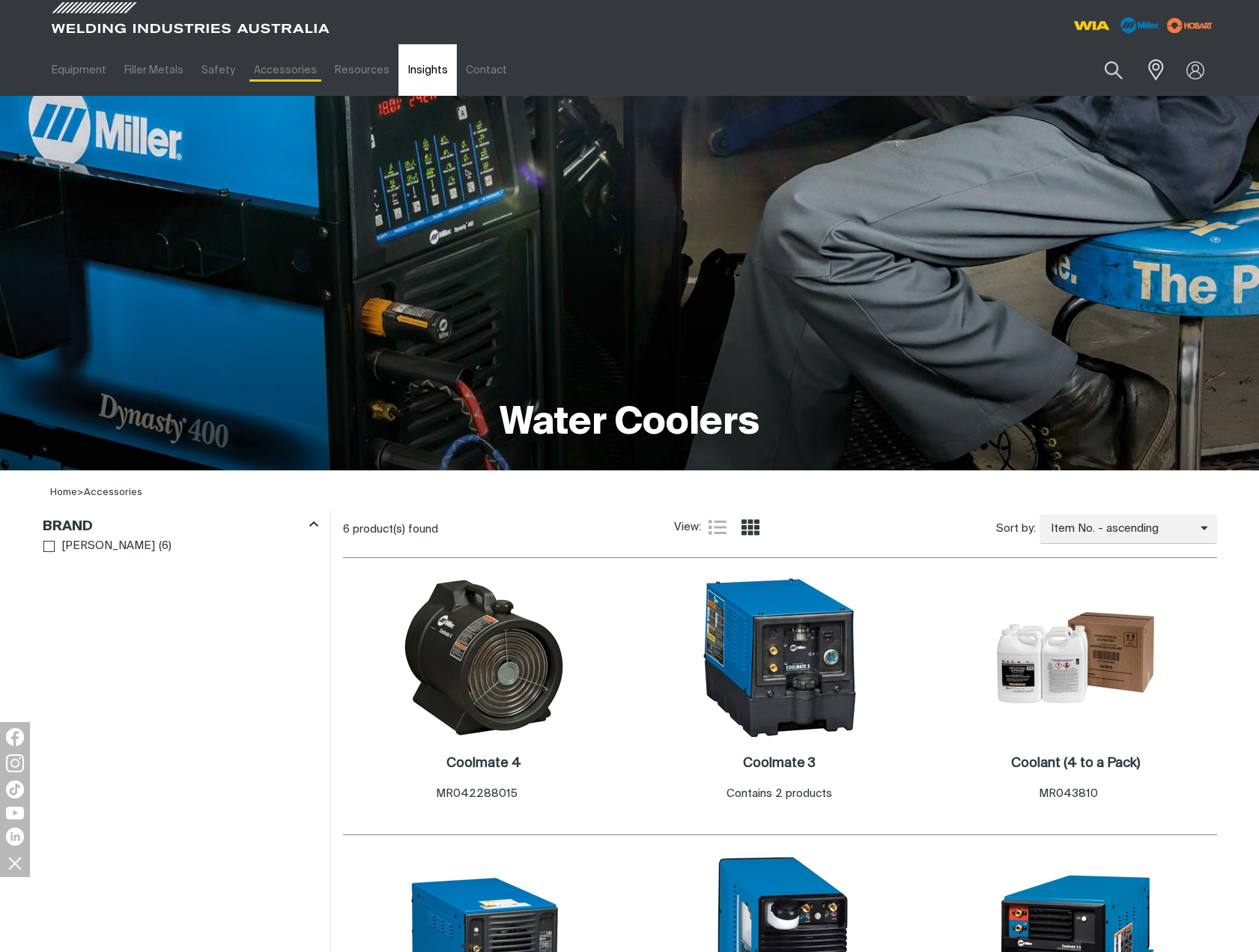
click at [409, 68] on link "Insights" at bounding box center [427, 69] width 58 height 52
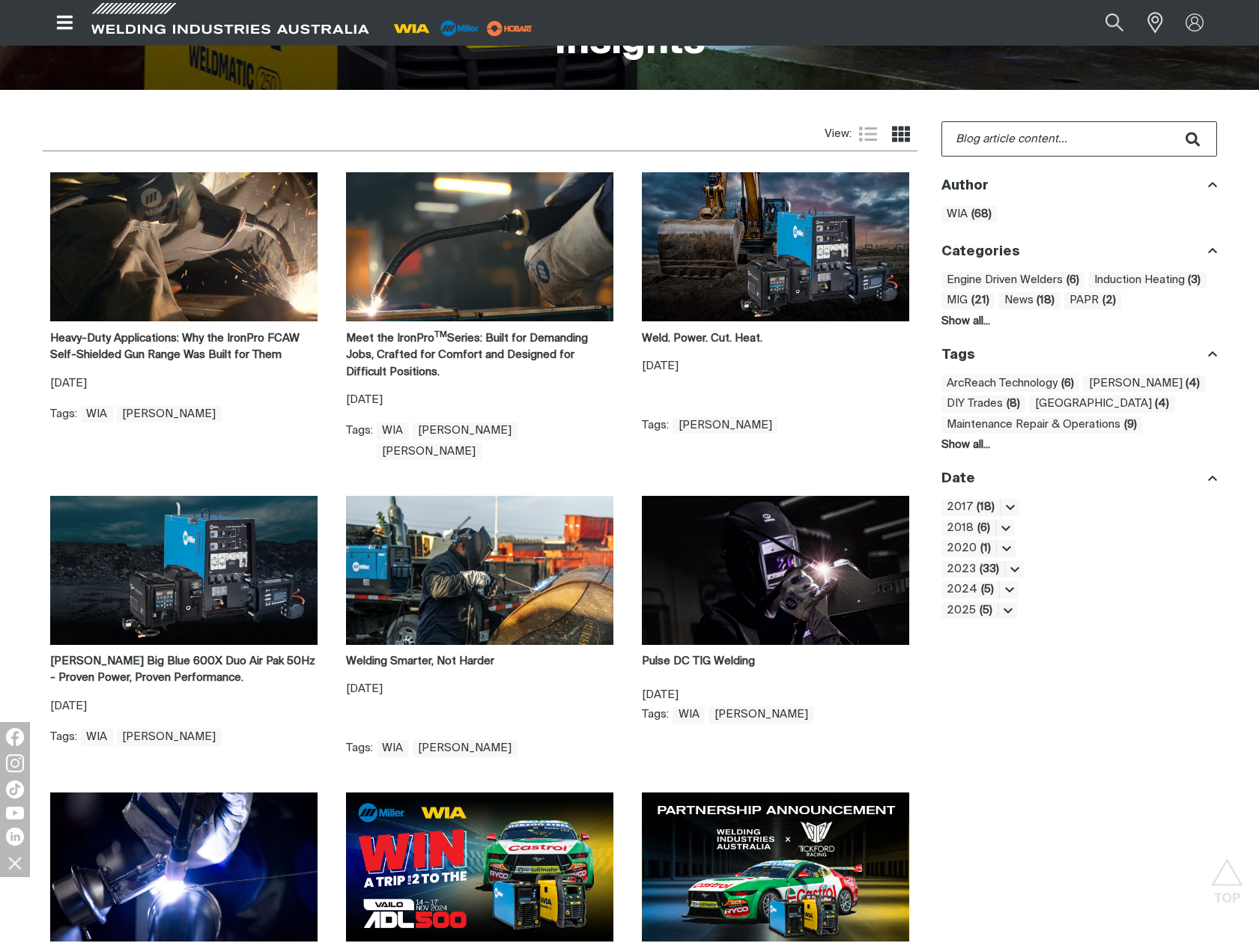
scroll to position [224, 0]
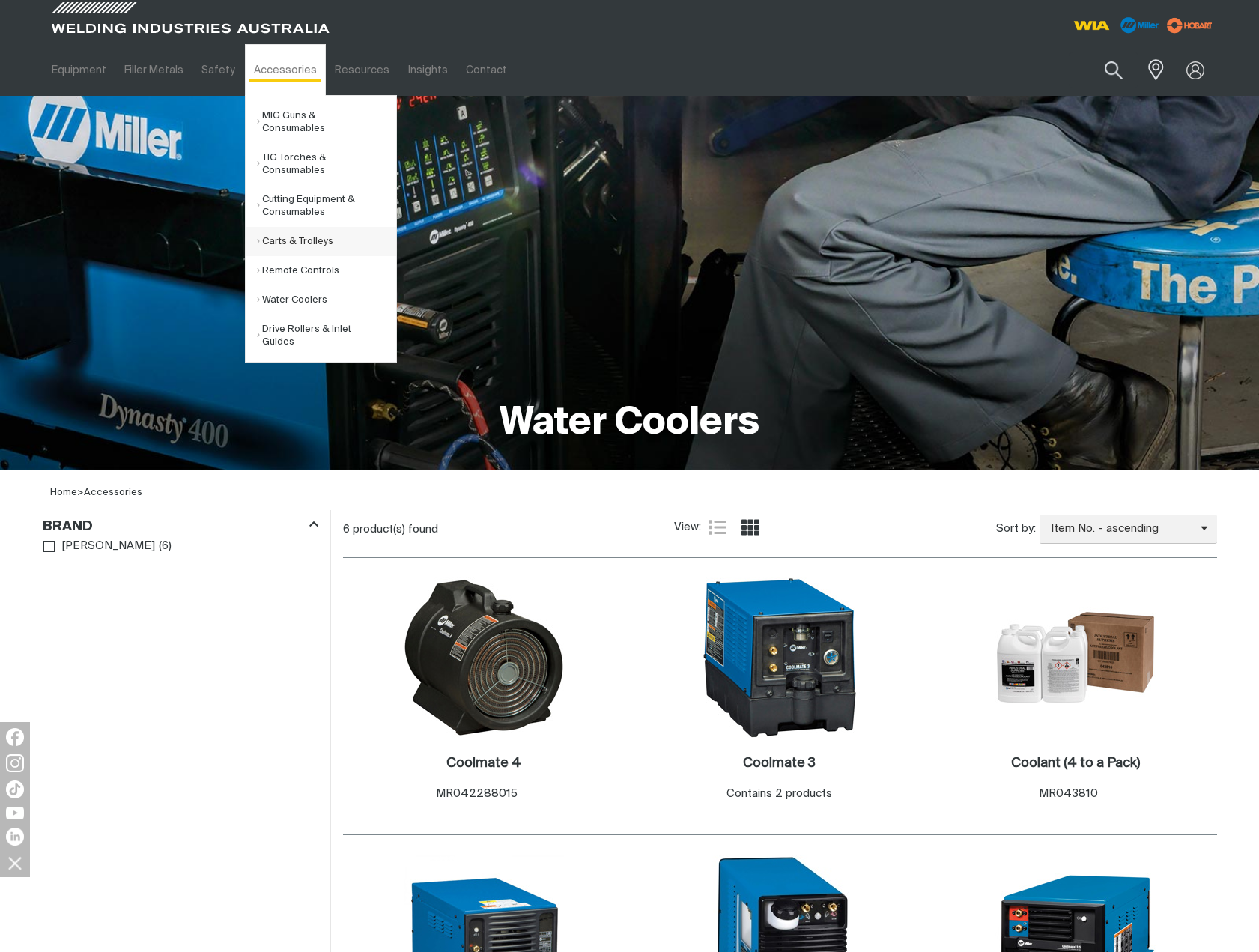
click at [296, 227] on link "Carts & Trolleys" at bounding box center [326, 241] width 139 height 29
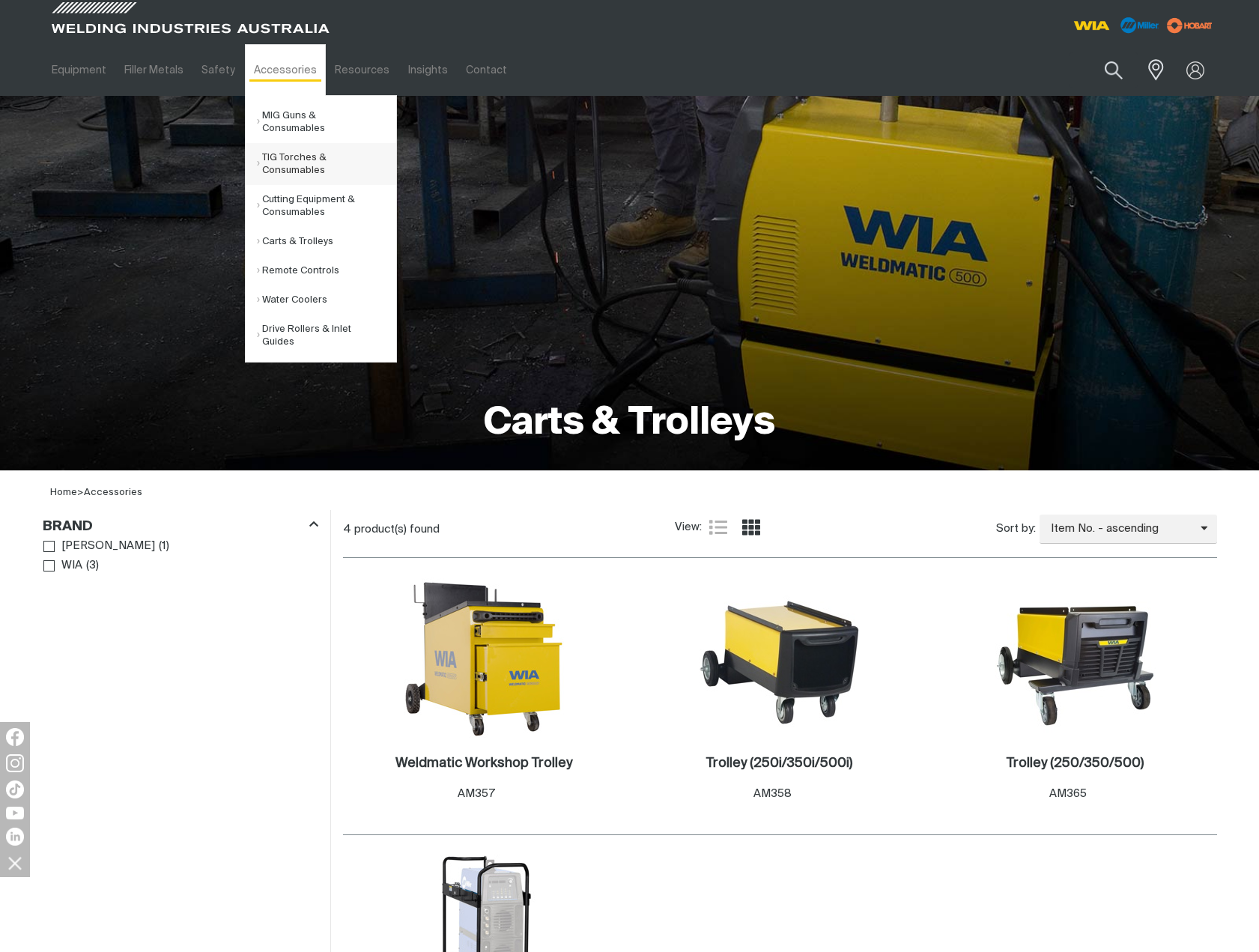
click at [275, 143] on link "TIG Torches & Consumables" at bounding box center [326, 164] width 139 height 42
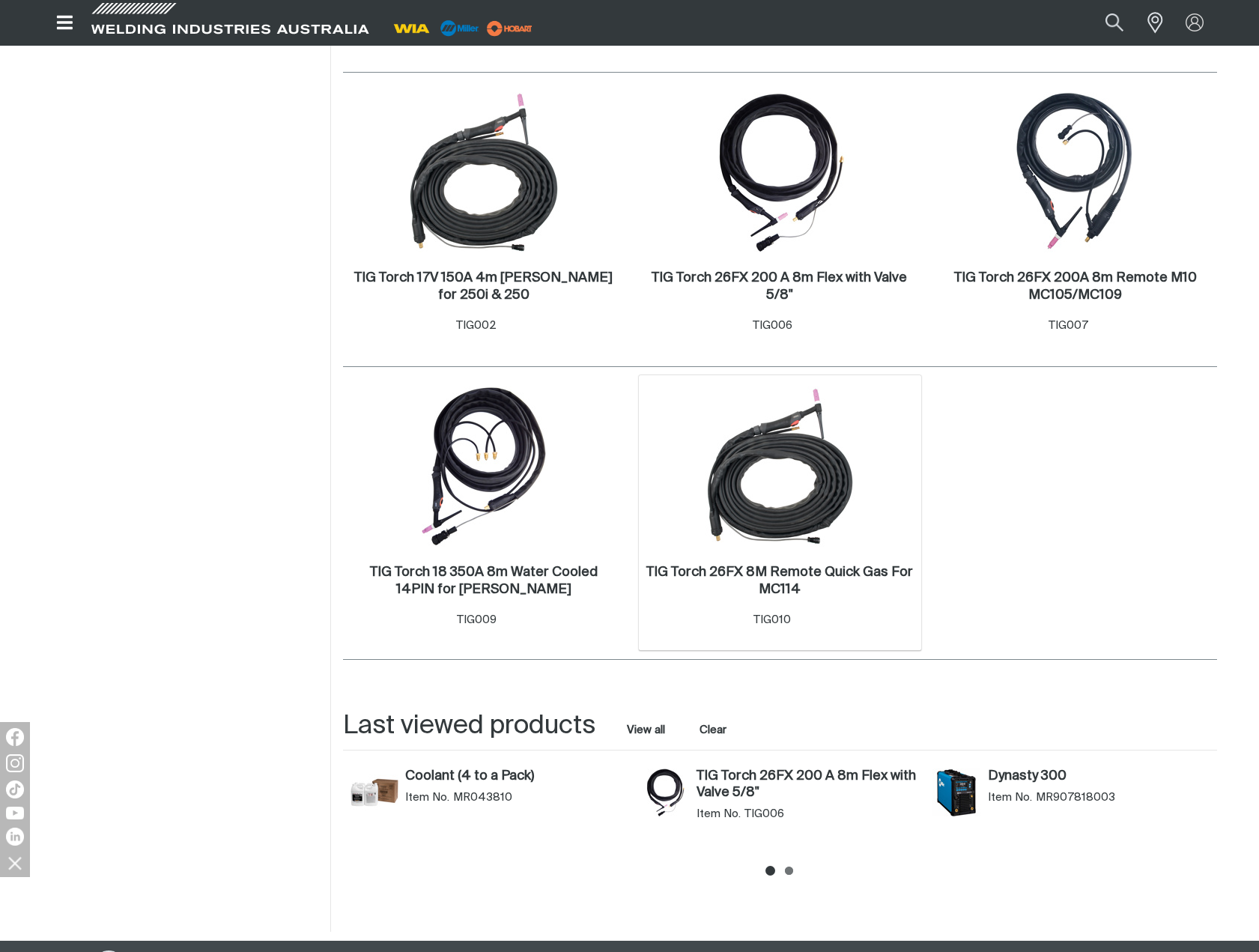
scroll to position [749, 0]
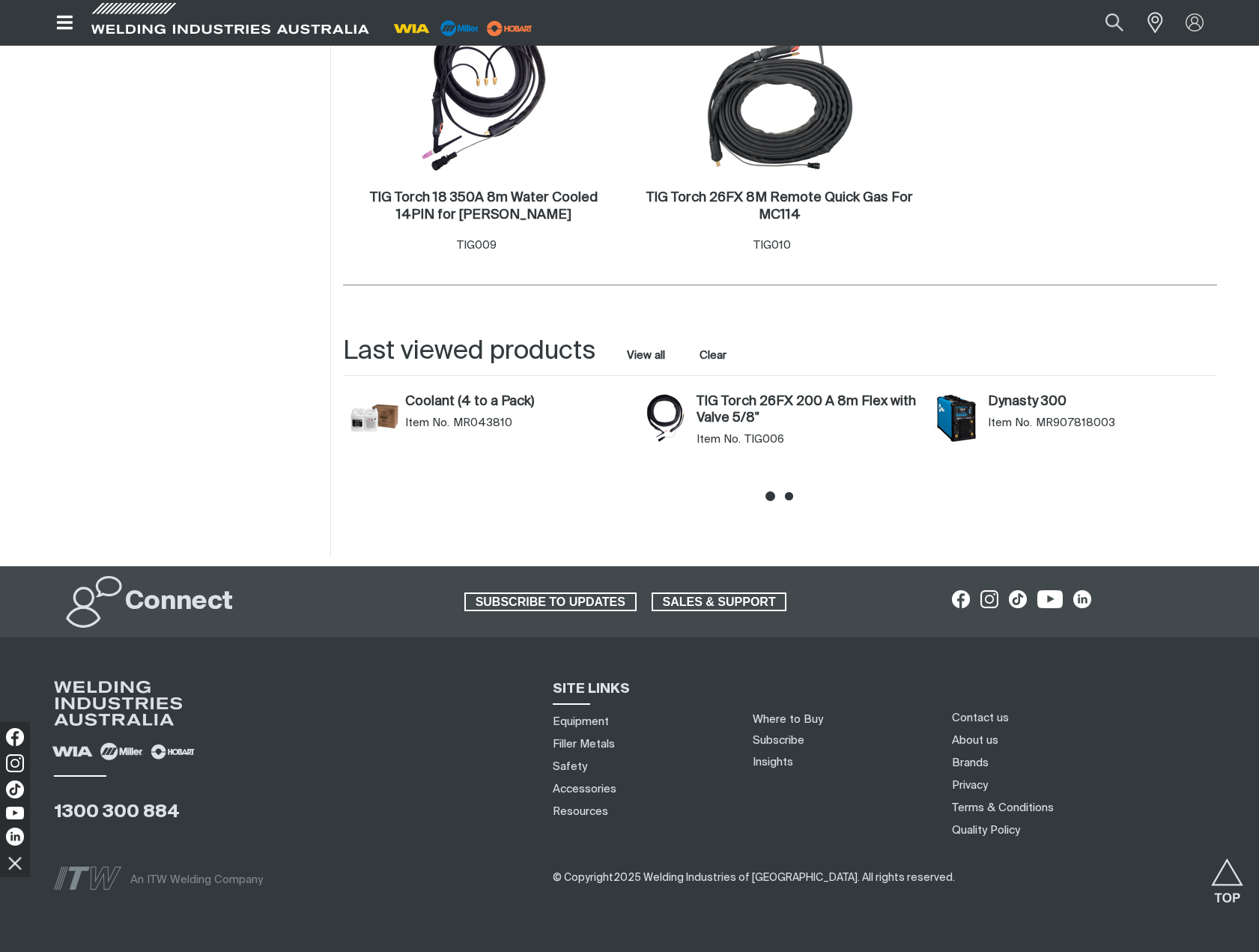
click at [789, 498] on icon at bounding box center [788, 495] width 8 height 8
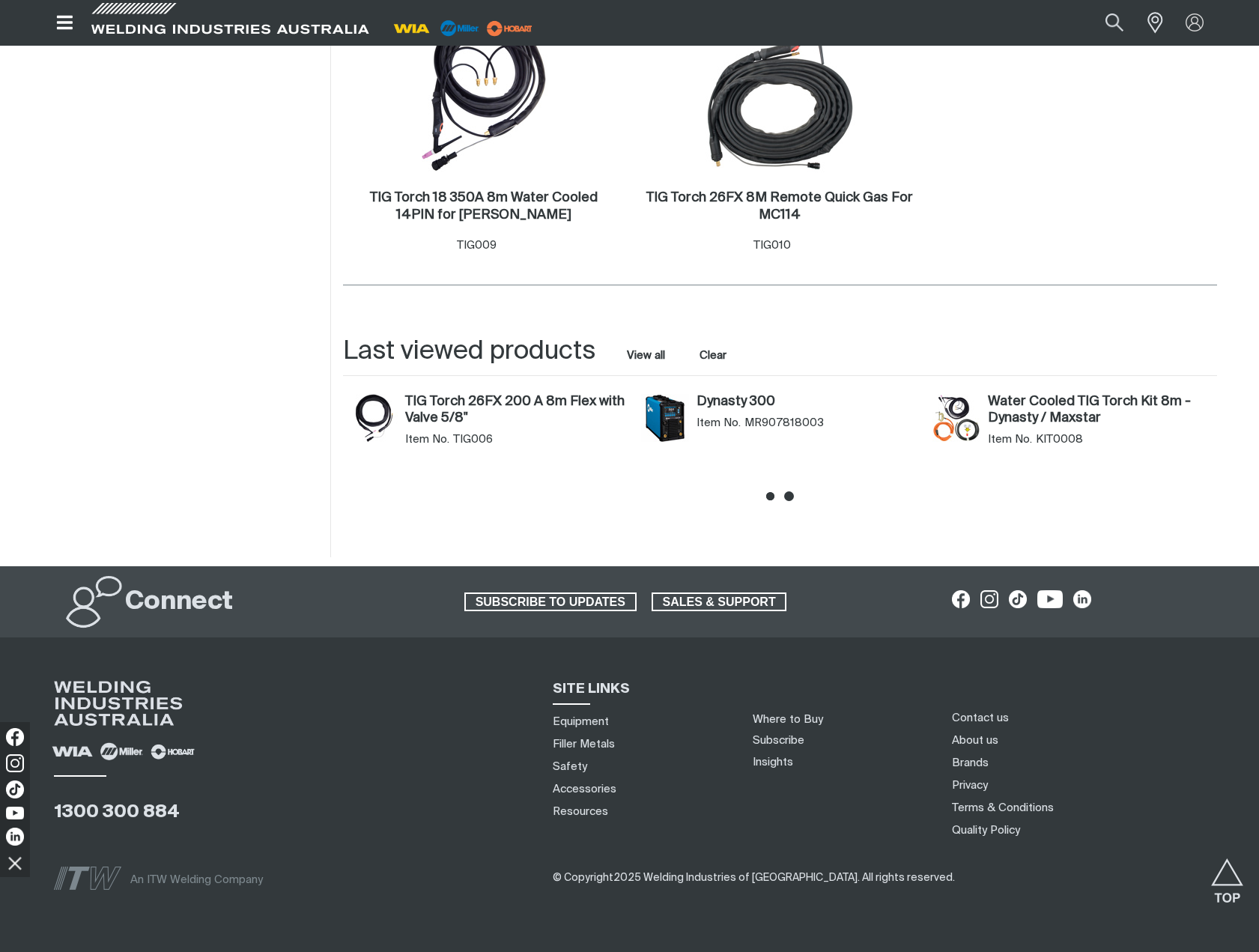
click at [771, 497] on icon at bounding box center [770, 495] width 8 height 8
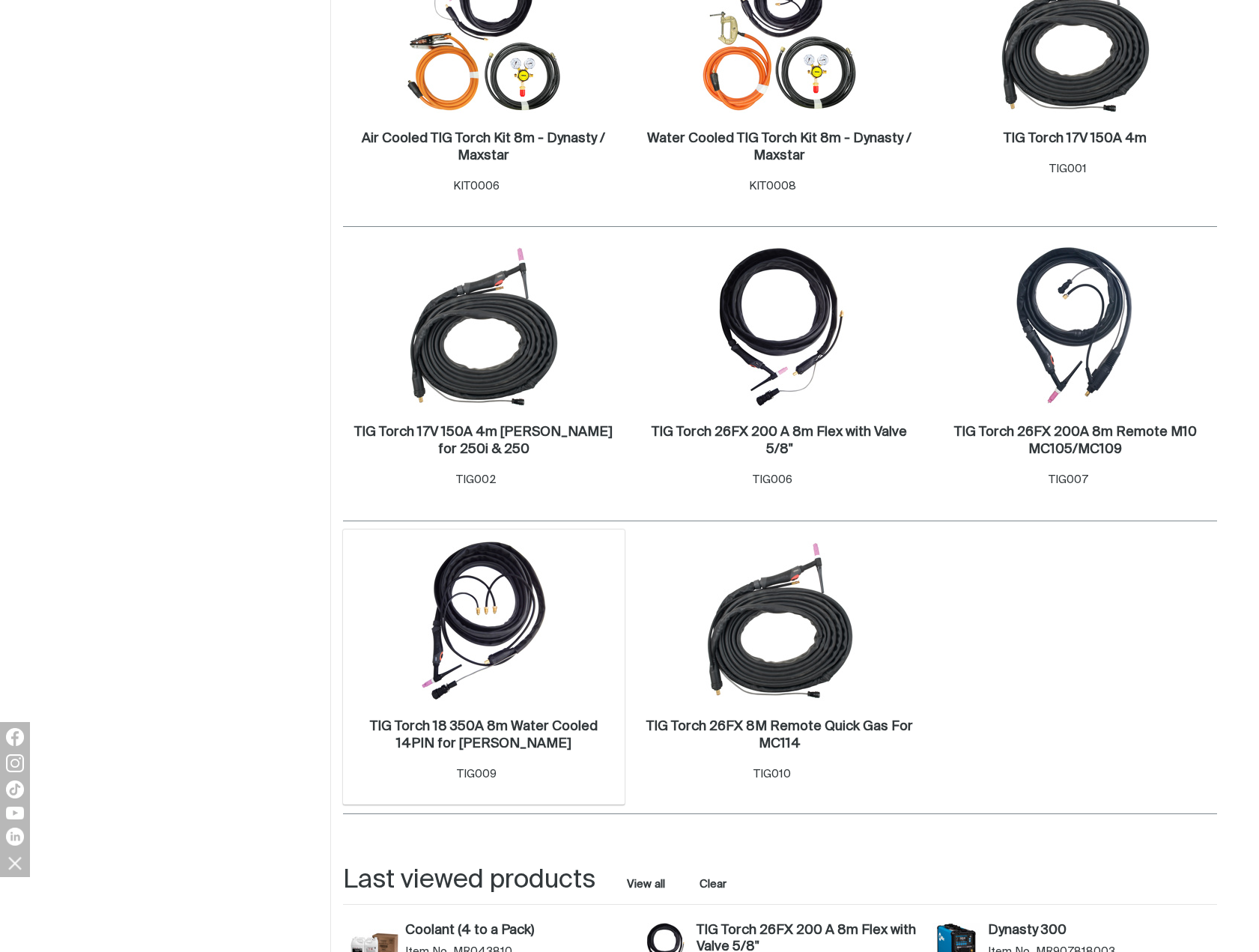
scroll to position [224, 0]
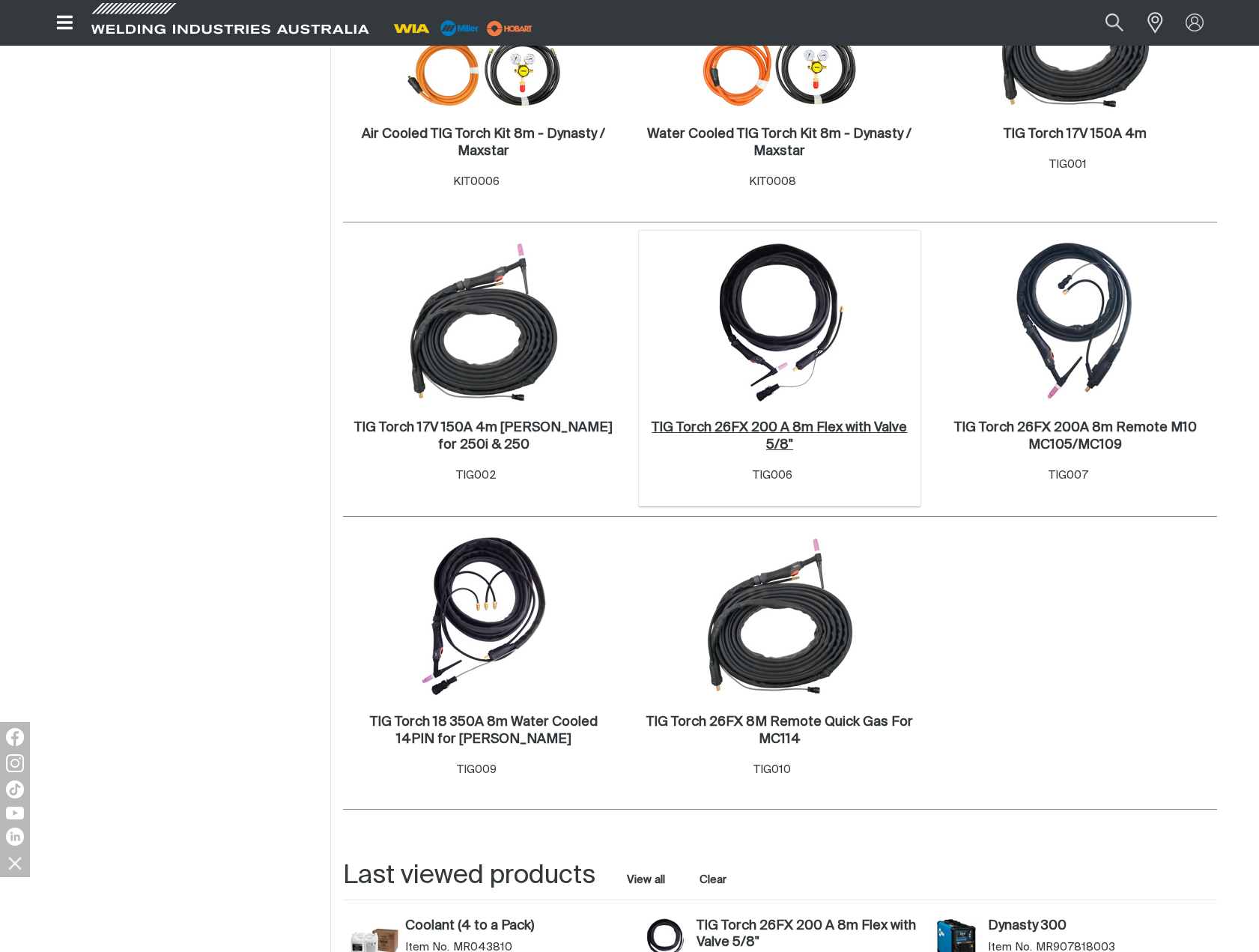
click at [779, 433] on h2 "TIG Torch 26FX 200 A 8m Flex with Valve 5/8" ." at bounding box center [779, 436] width 255 height 31
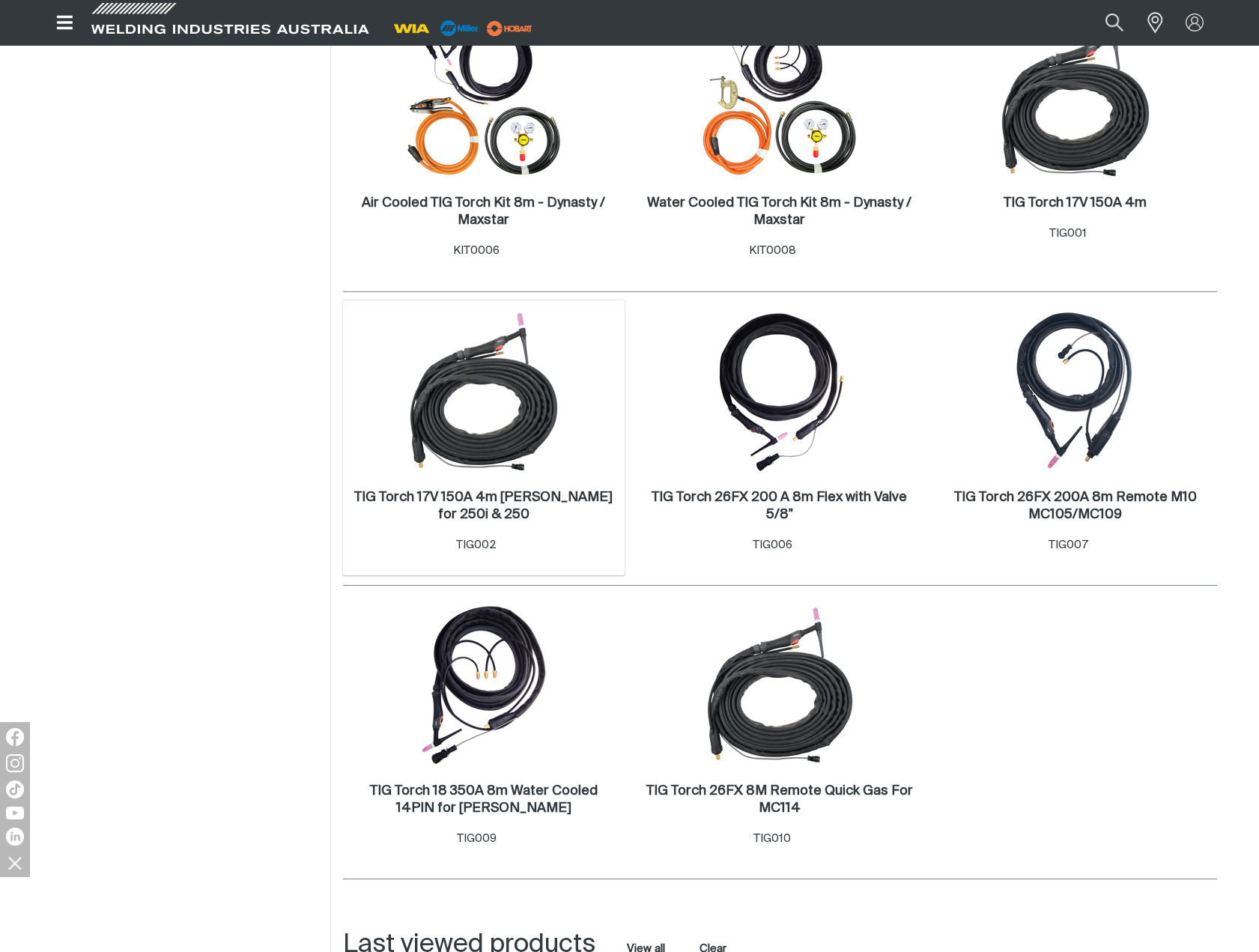
scroll to position [561, 0]
click at [501, 494] on h2 "TIG Torch 17V 150A 4m [PERSON_NAME] for 250i & 250 ." at bounding box center [483, 505] width 259 height 31
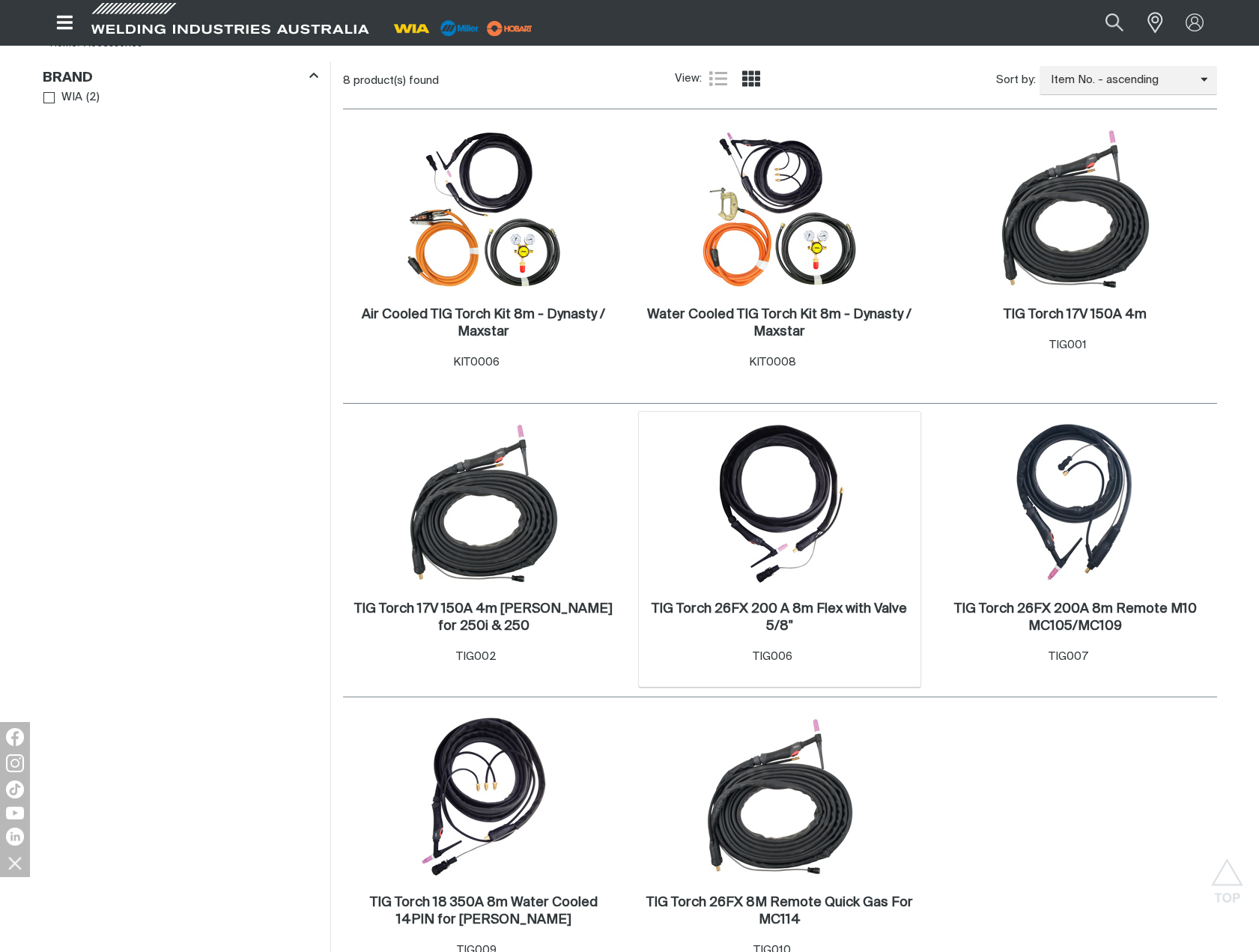
scroll to position [261, 0]
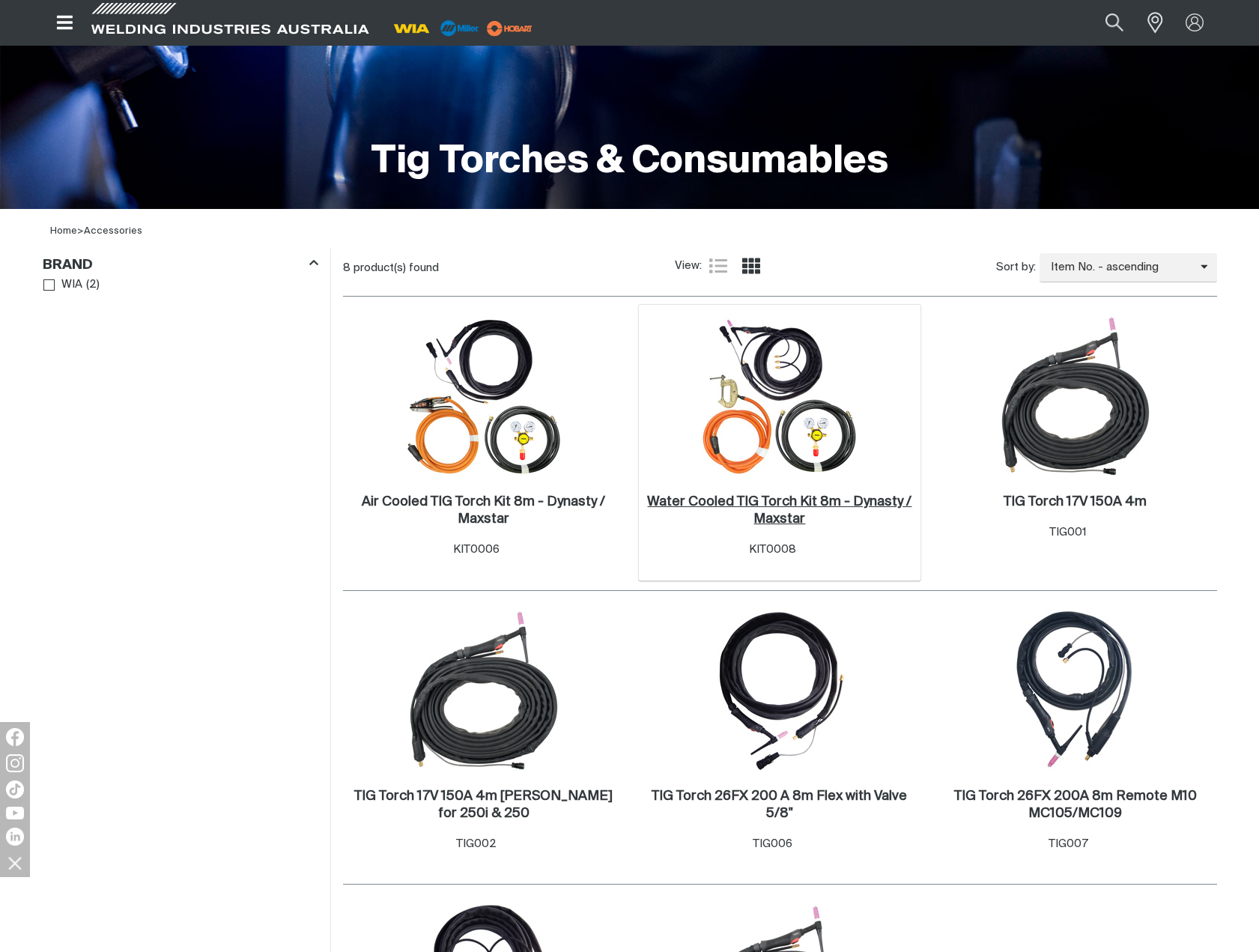
click at [786, 511] on link "Water Cooled TIG Torch Kit 8m - Dynasty / Maxstar ." at bounding box center [779, 510] width 267 height 34
